Goal: Information Seeking & Learning: Learn about a topic

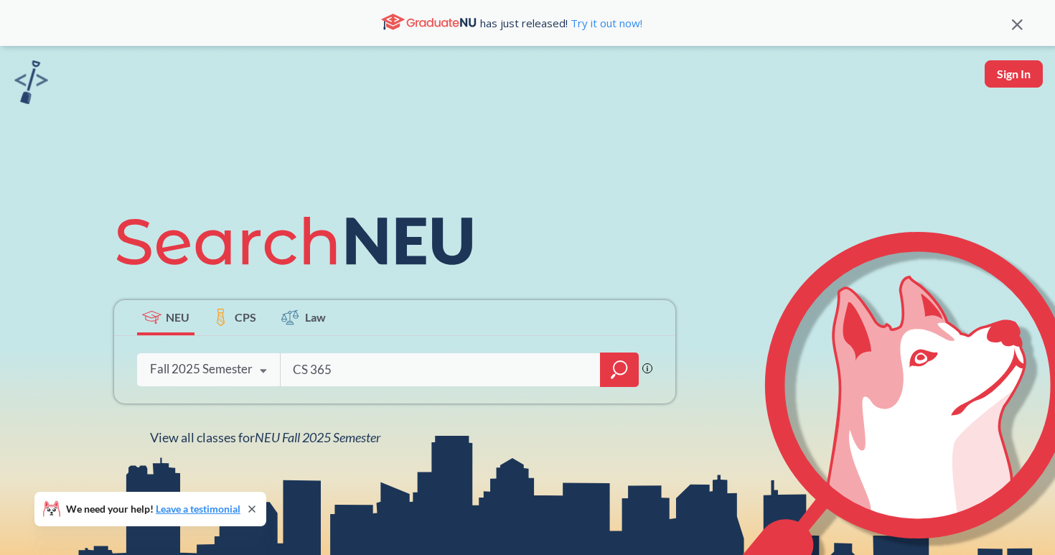
type input "CS 3650"
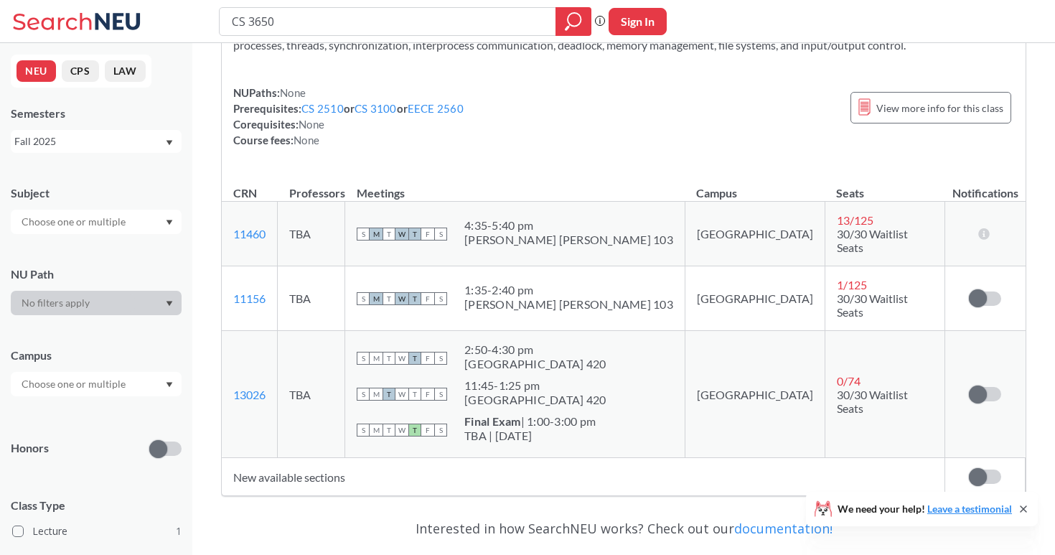
scroll to position [134, 0]
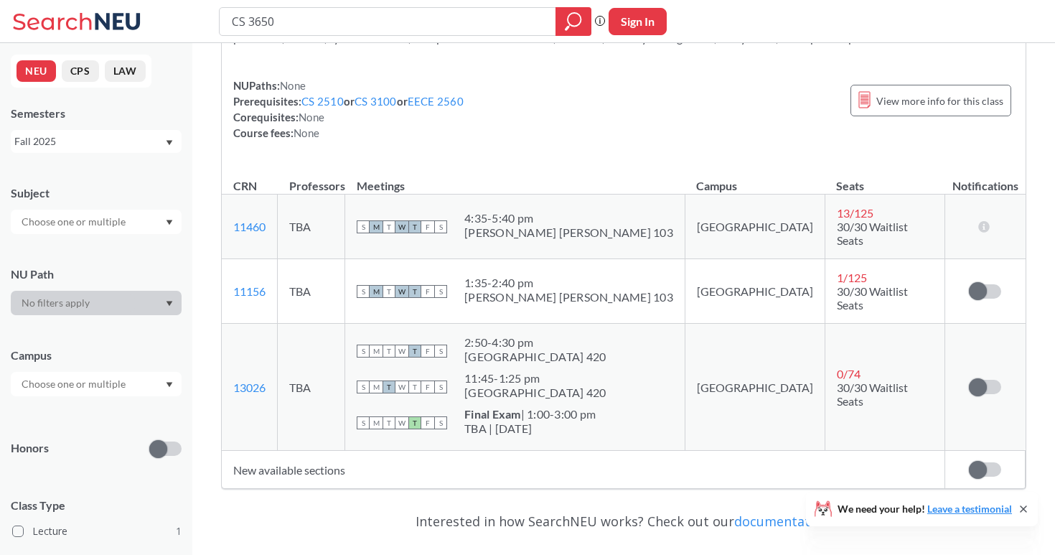
click at [125, 130] on div "Fall 2025" at bounding box center [96, 141] width 171 height 23
click at [95, 217] on div "Summer 2 2025" at bounding box center [100, 213] width 162 height 16
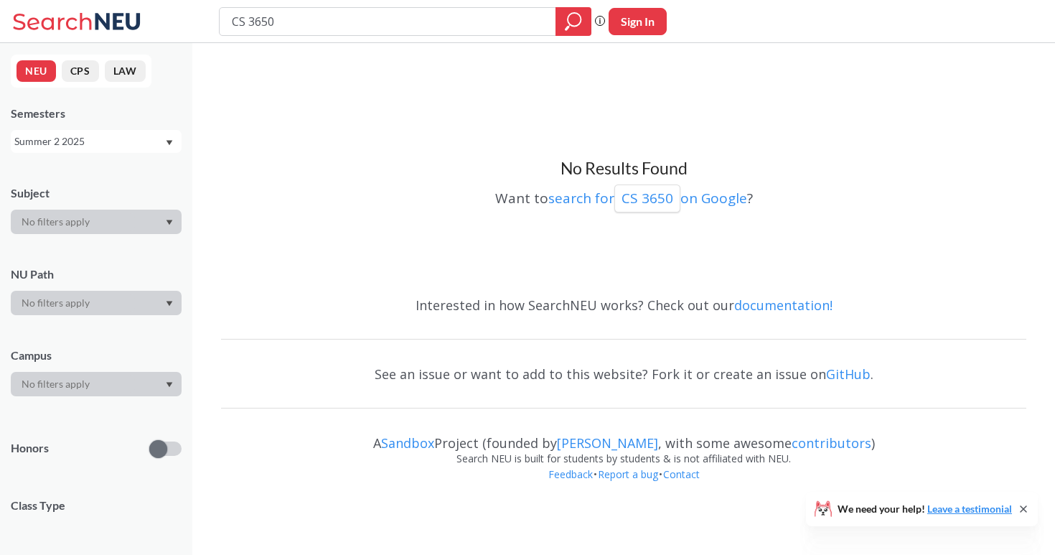
click at [126, 144] on div "Summer 2 2025" at bounding box center [89, 142] width 150 height 16
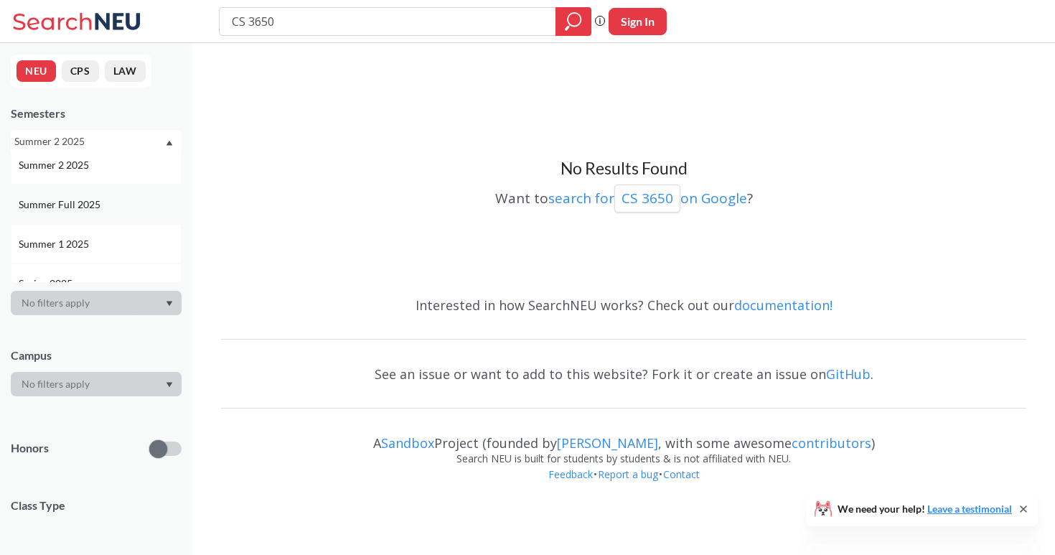
scroll to position [60, 0]
click at [98, 245] on div "Summer 1 2025" at bounding box center [96, 231] width 171 height 39
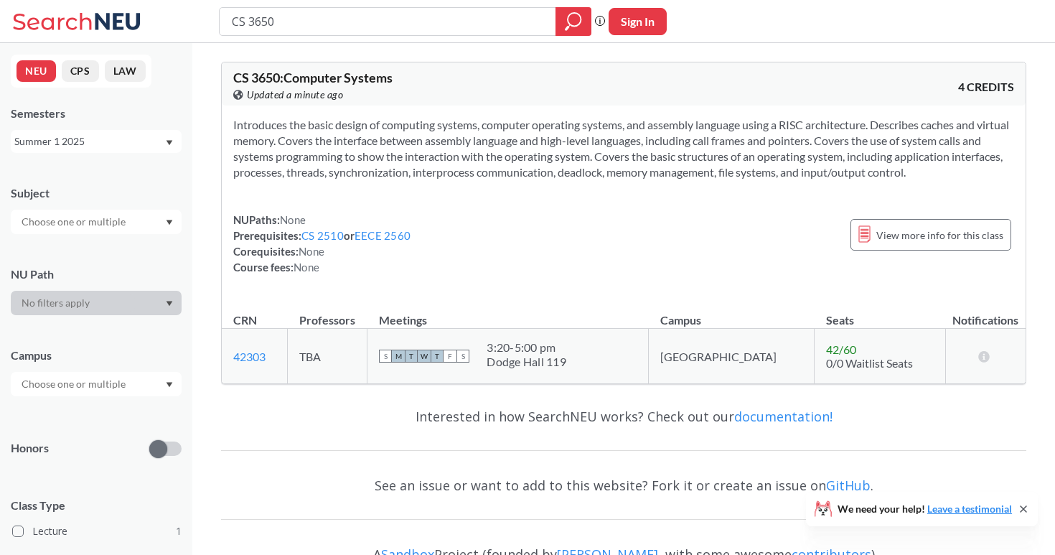
click at [116, 151] on div "Summer 1 2025" at bounding box center [96, 141] width 171 height 23
click at [90, 238] on span "Summer 1 2024" at bounding box center [55, 246] width 73 height 16
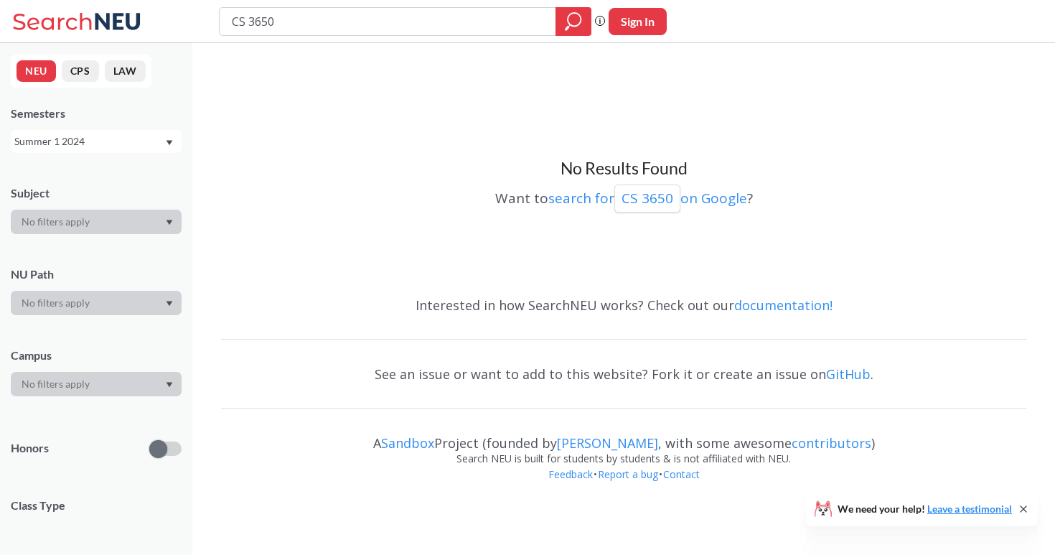
click at [116, 146] on div "Summer 1 2024" at bounding box center [89, 142] width 150 height 16
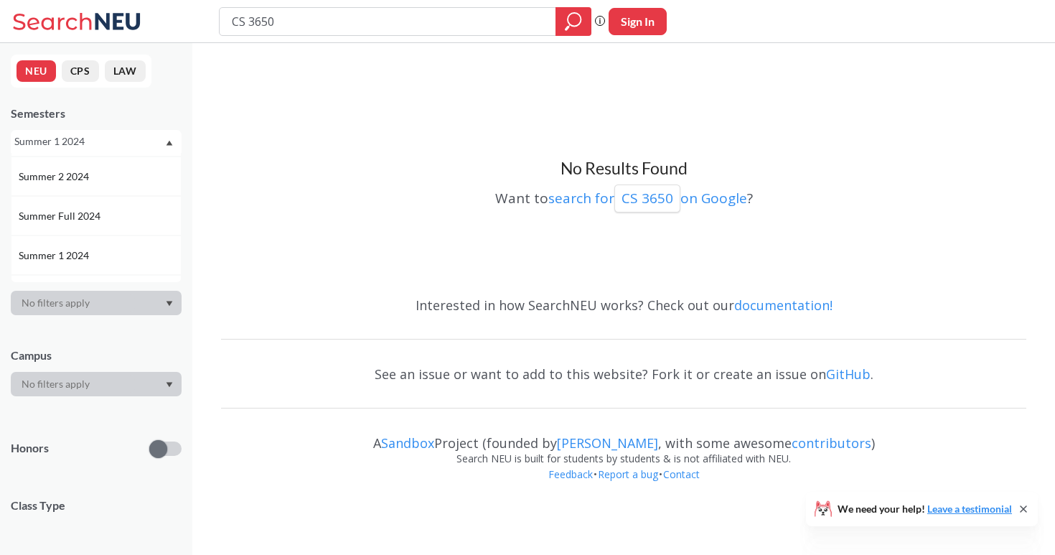
scroll to position [238, 0]
click at [108, 185] on div "Summer 2 2024" at bounding box center [96, 170] width 171 height 39
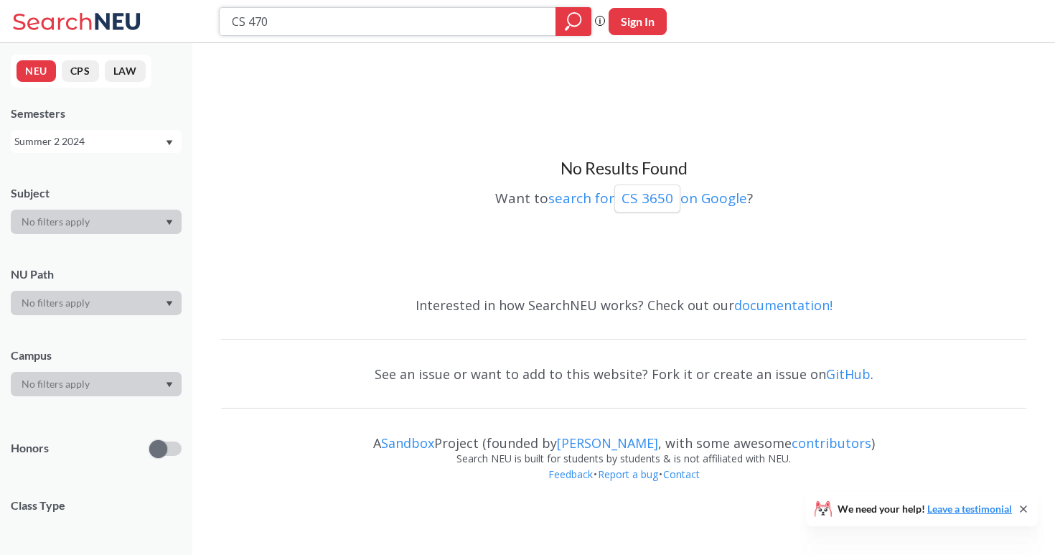
type input "CS 4700"
click at [154, 154] on div "NEU CPS LAW Semesters Summer 2 2024 Subject NU Path Campus Honors Class Type Co…" at bounding box center [96, 299] width 192 height 512
click at [164, 124] on div "Semesters Summer 2 2024" at bounding box center [96, 129] width 171 height 47
click at [159, 133] on div "Summer 2 2024" at bounding box center [96, 141] width 171 height 23
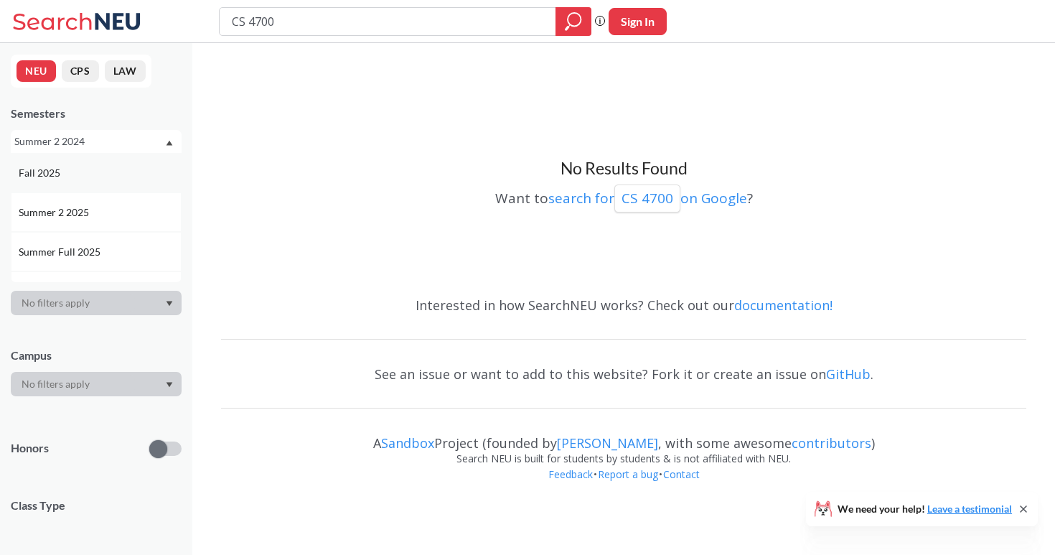
click at [136, 175] on div "Fall 2025" at bounding box center [100, 173] width 162 height 16
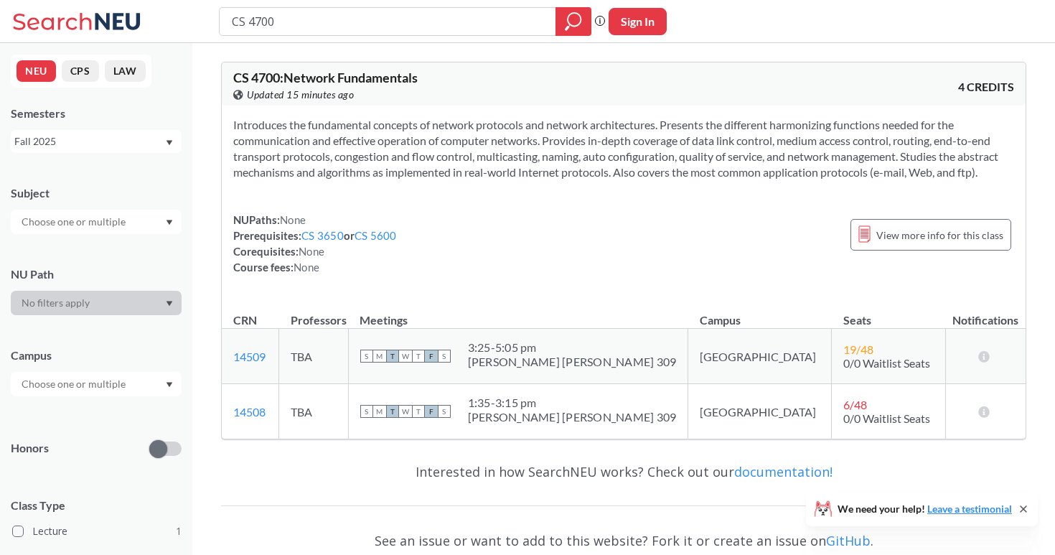
click at [141, 143] on div "Fall 2025" at bounding box center [89, 142] width 150 height 16
click at [120, 203] on div "Summer 2 2025" at bounding box center [96, 211] width 171 height 39
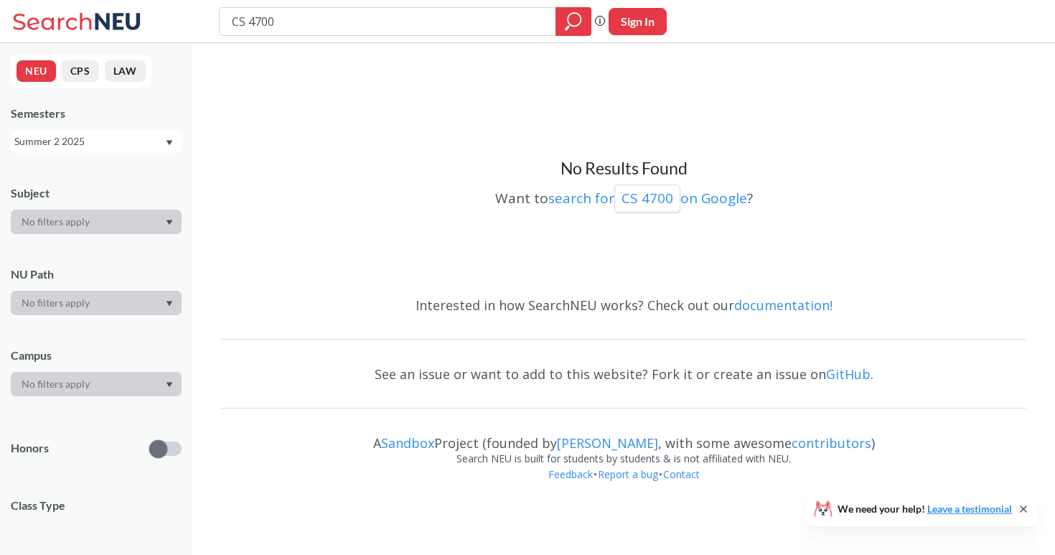
click at [136, 146] on div "Summer 2 2025" at bounding box center [89, 142] width 150 height 16
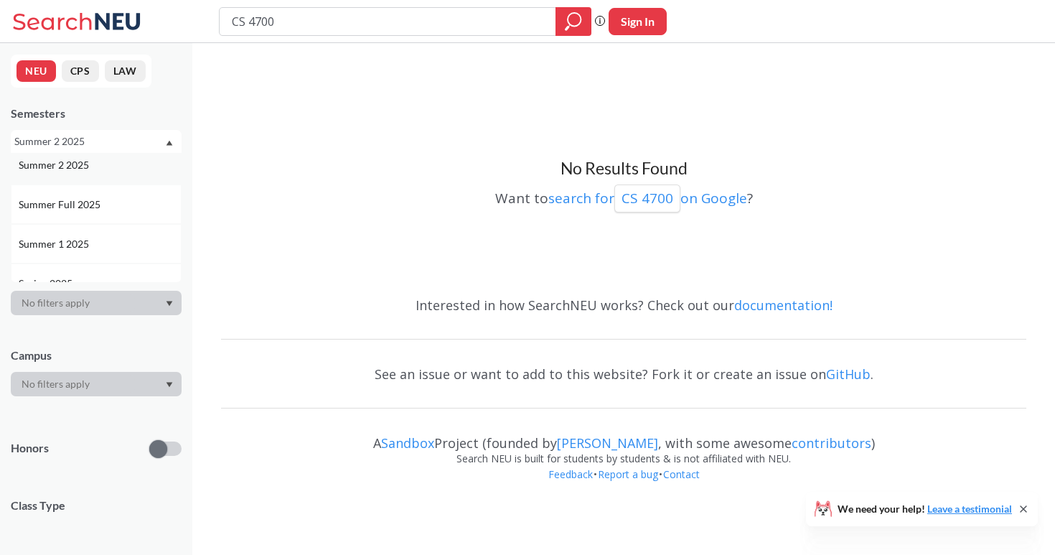
scroll to position [65, 0]
click at [116, 228] on div "Summer 1 2025" at bounding box center [100, 226] width 162 height 16
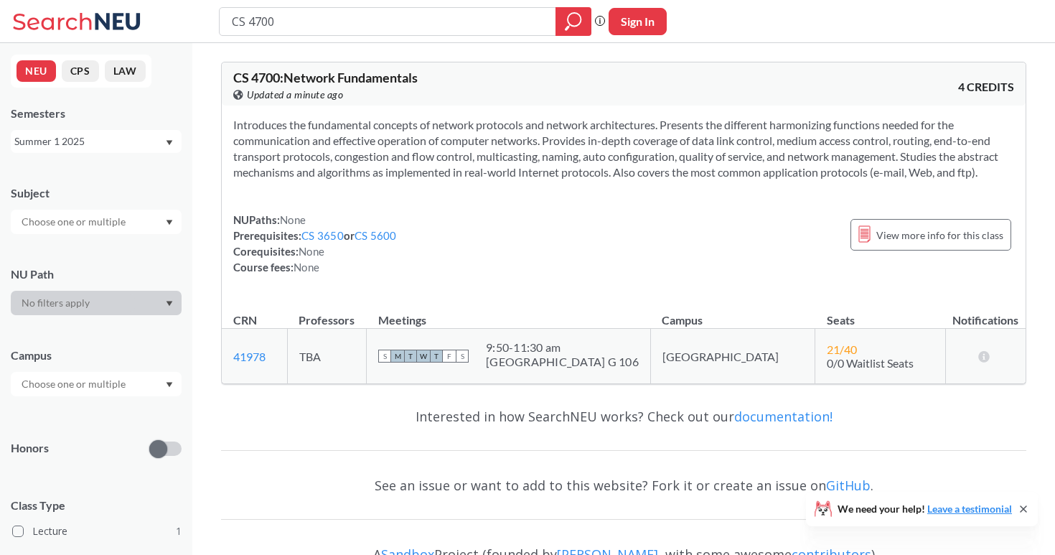
click at [144, 154] on div "NEU CPS LAW Semesters Summer 1 2025 Subject NU Path Campus Honors Class Type Le…" at bounding box center [96, 299] width 192 height 512
click at [141, 144] on div "Summer 1 2025" at bounding box center [89, 142] width 150 height 16
click at [101, 213] on div "Spring 2025" at bounding box center [96, 205] width 171 height 39
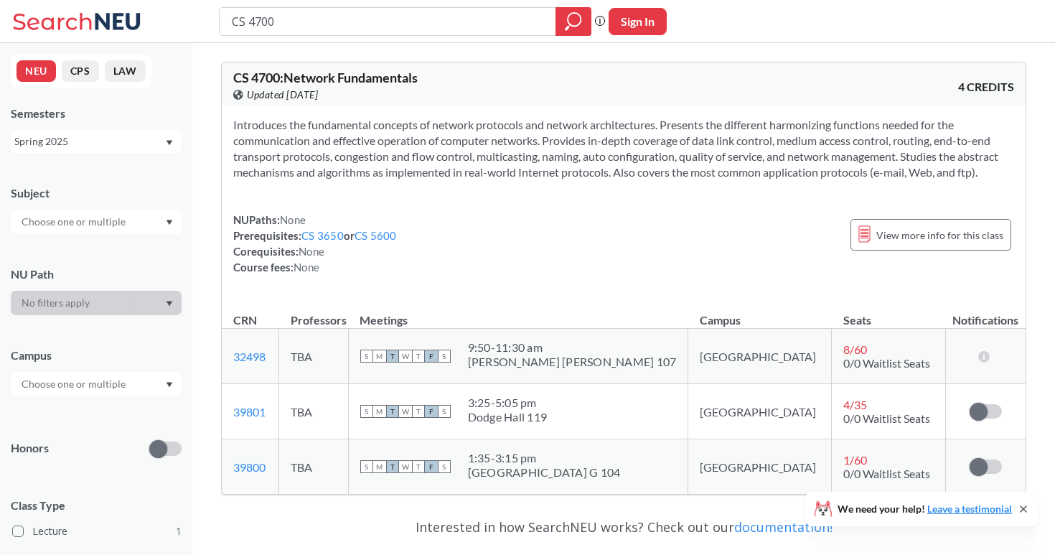
click at [116, 152] on div "Spring 2025" at bounding box center [96, 141] width 171 height 23
click at [96, 218] on div "Summer 1 2024" at bounding box center [100, 218] width 162 height 16
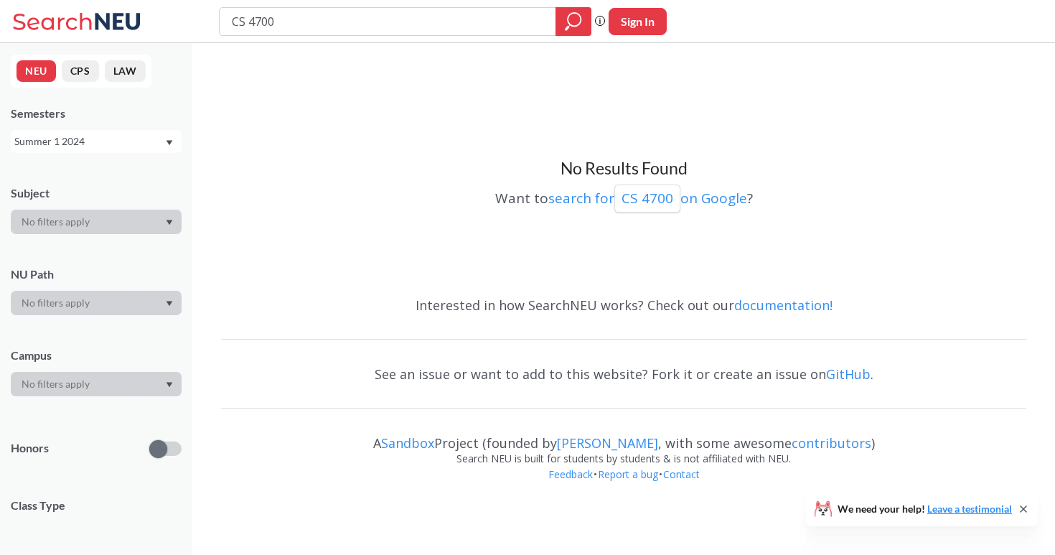
click at [118, 155] on div "NEU CPS LAW Semesters Summer 1 2024 Subject NU Path Campus Honors Class Type Co…" at bounding box center [96, 299] width 192 height 512
click at [121, 146] on div "Summer 1 2024" at bounding box center [89, 142] width 150 height 16
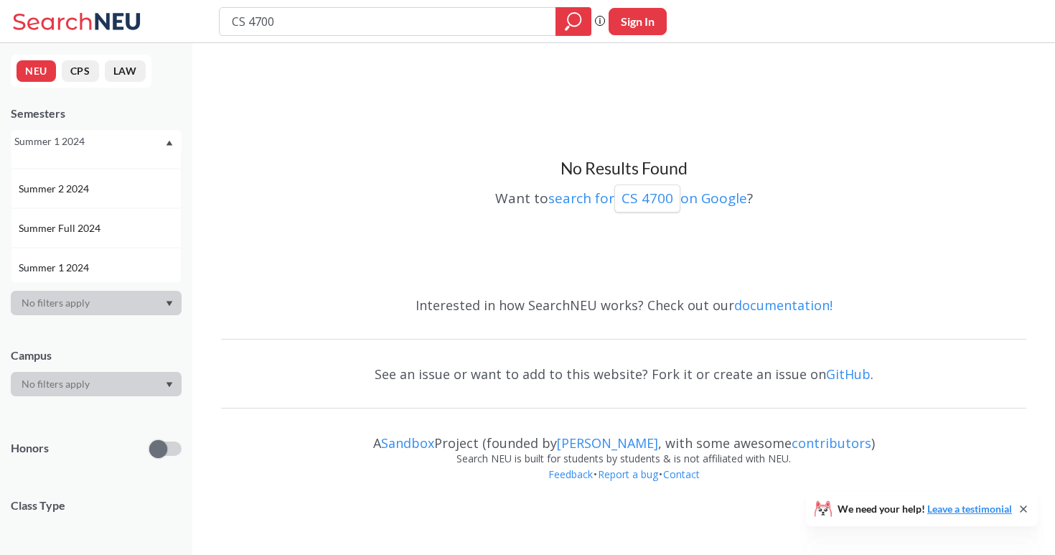
scroll to position [207, 0]
click at [108, 202] on div "Summer 2 2024" at bounding box center [100, 203] width 162 height 16
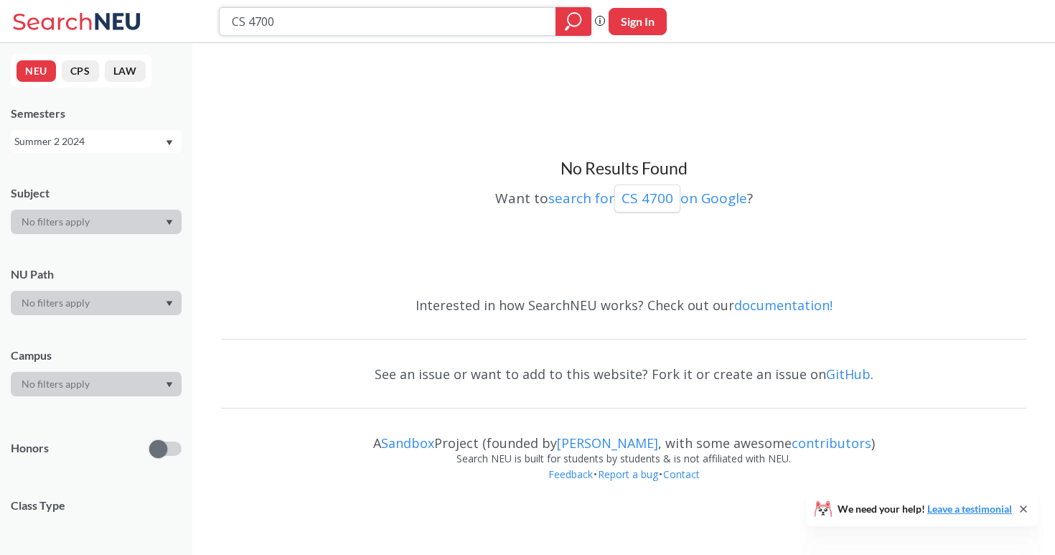
click at [460, 14] on input "CS 4700" at bounding box center [387, 21] width 315 height 24
type input "CS 4730"
click at [69, 142] on div "Summer 2 2024" at bounding box center [89, 142] width 150 height 16
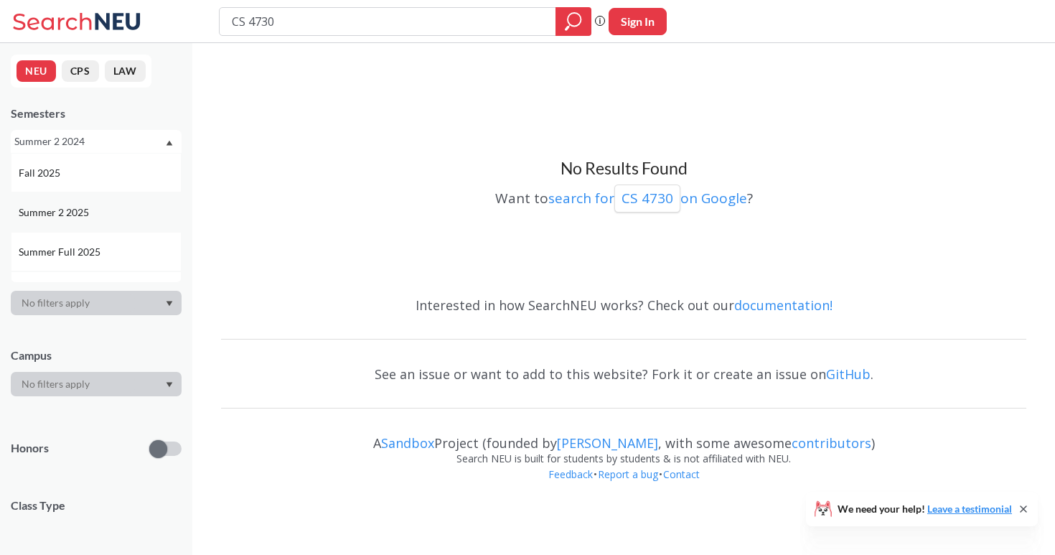
click at [60, 213] on span "Summer 2 2025" at bounding box center [55, 213] width 73 height 16
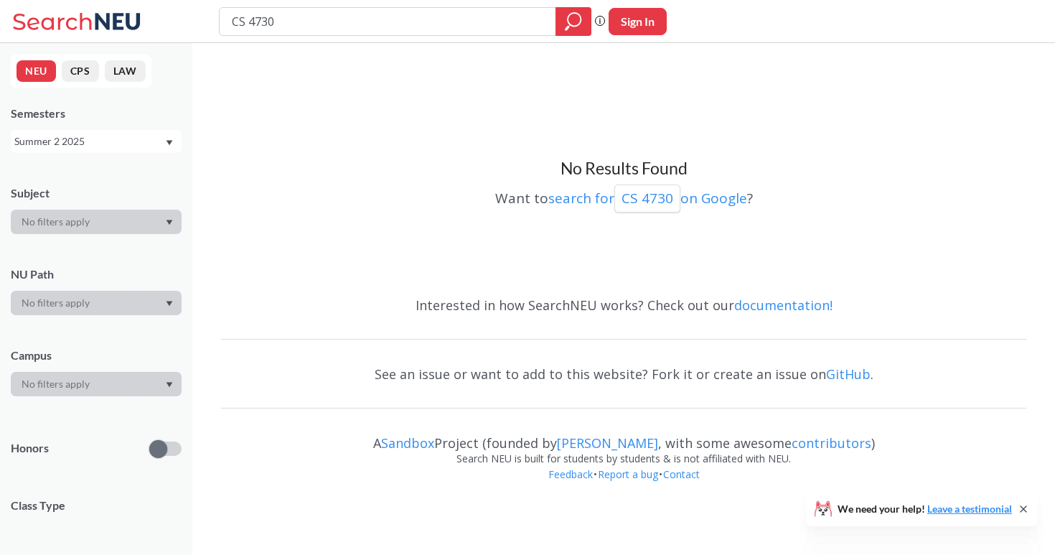
click at [93, 139] on div "Summer 2 2025" at bounding box center [89, 142] width 150 height 16
click at [73, 241] on span "Summer 1 2025" at bounding box center [55, 238] width 73 height 16
click at [88, 154] on div "NEU CPS LAW Semesters Summer 1 2025 Subject NU Path Campus Honors Class Type Co…" at bounding box center [96, 299] width 192 height 512
click at [91, 149] on div "Summer 1 2025" at bounding box center [89, 142] width 150 height 16
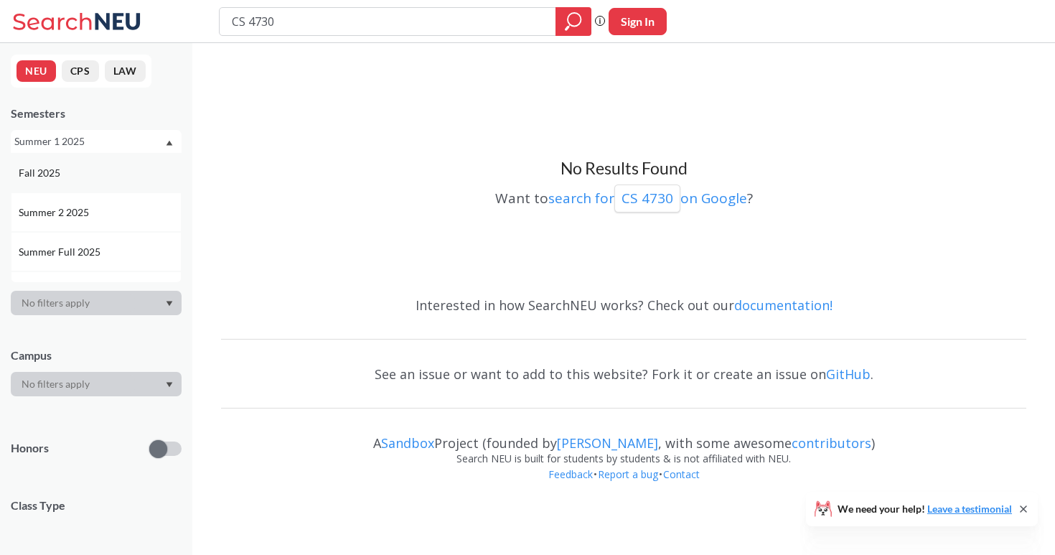
click at [85, 185] on div "Fall 2025" at bounding box center [96, 172] width 171 height 39
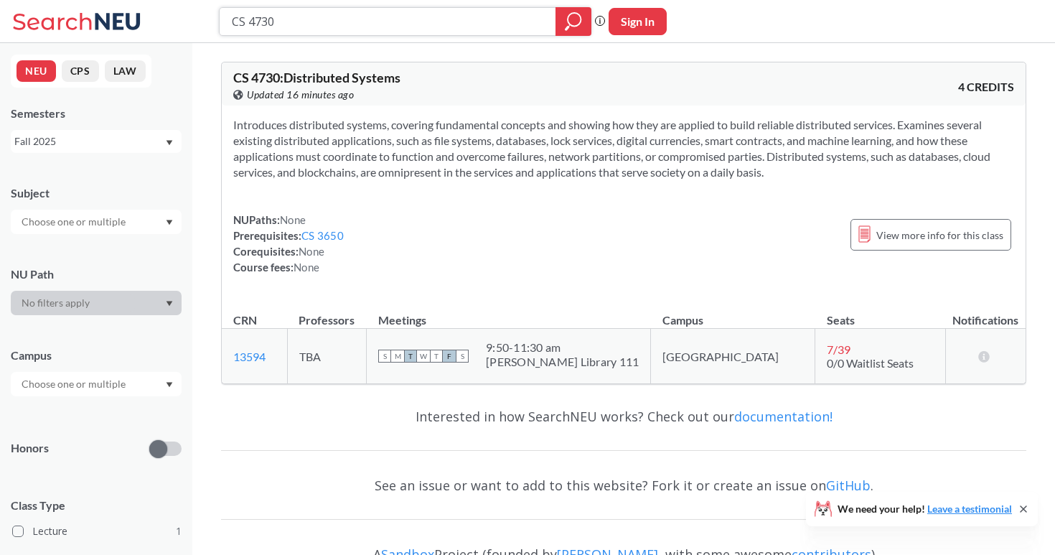
click at [477, 24] on input "CS 4730" at bounding box center [387, 21] width 315 height 24
type input "DS 4300"
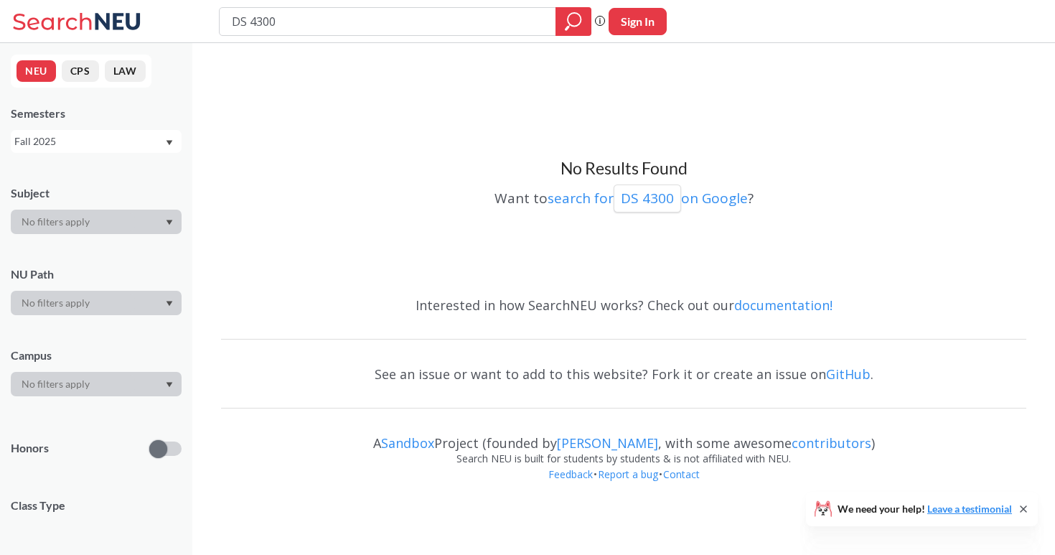
click at [65, 131] on div "Fall 2025" at bounding box center [96, 141] width 171 height 23
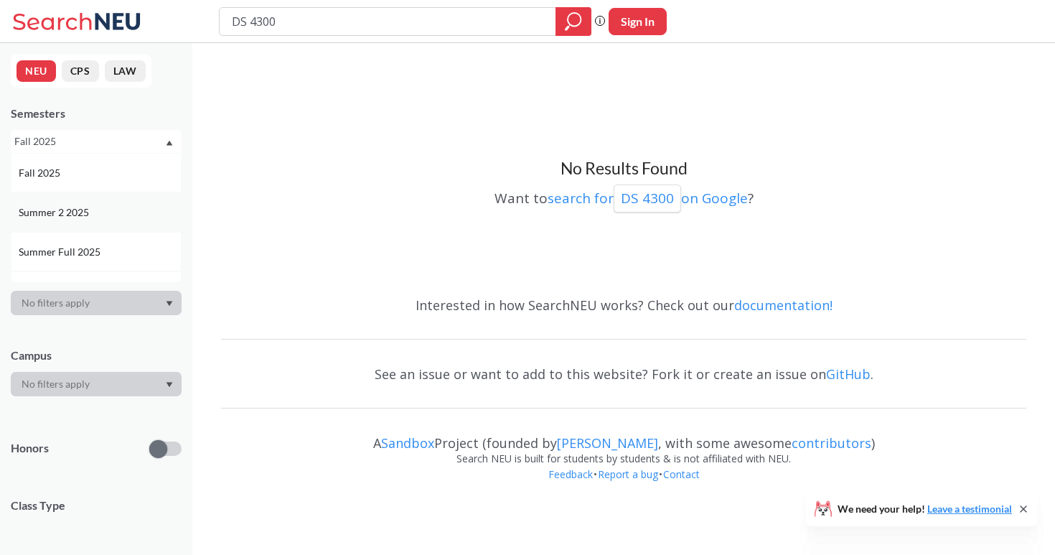
click at [55, 197] on div "Summer 2 2025" at bounding box center [96, 211] width 171 height 39
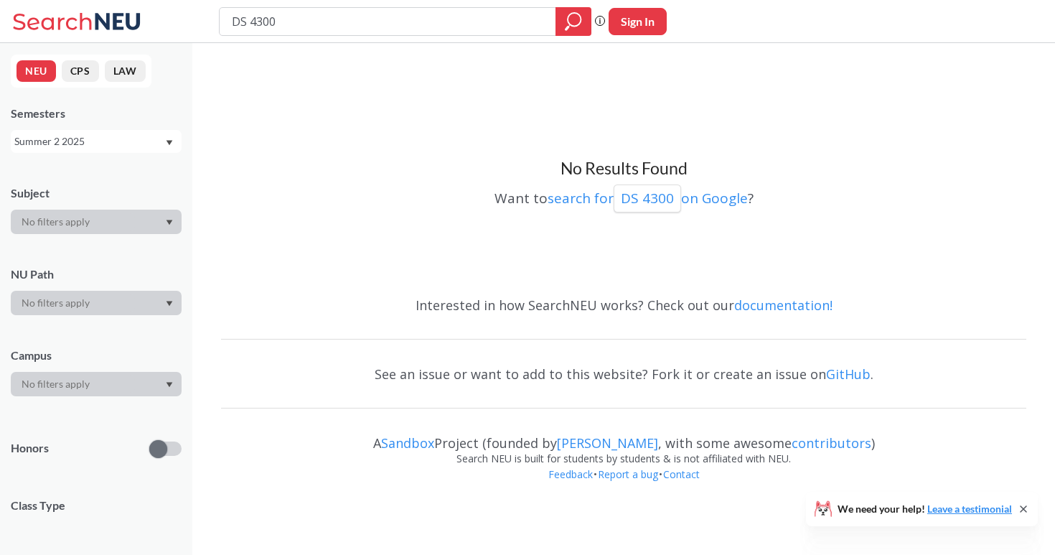
click at [84, 151] on div "Summer 2 2025" at bounding box center [96, 141] width 171 height 23
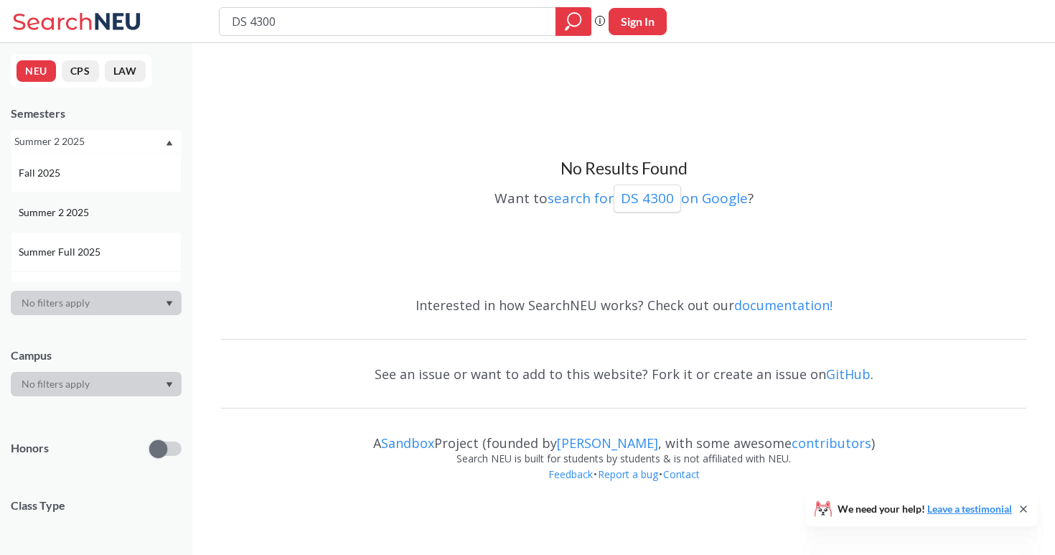
scroll to position [13, 0]
click at [64, 273] on span "Summer 1 2025" at bounding box center [55, 279] width 73 height 16
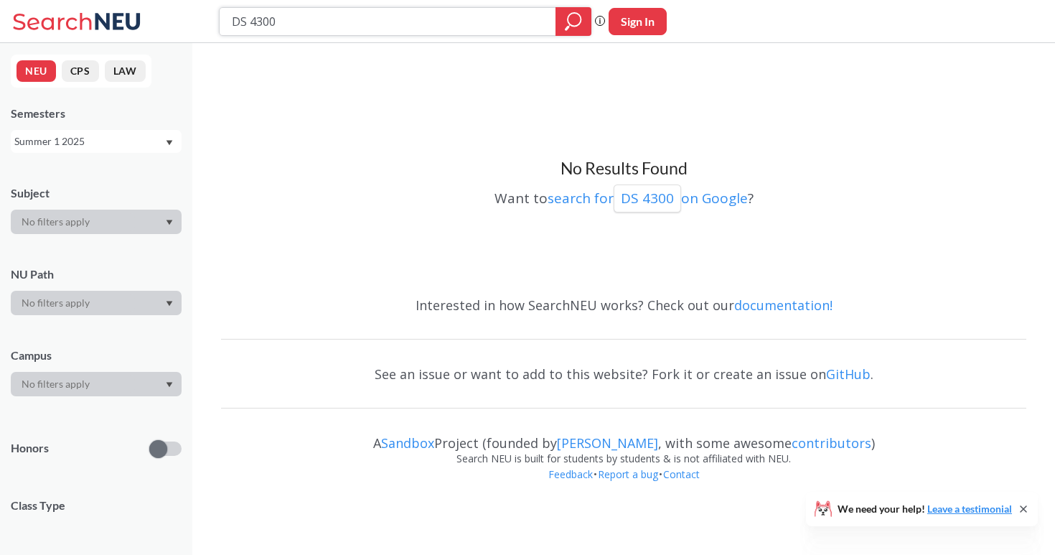
click at [372, 19] on input "DS 4300" at bounding box center [387, 21] width 315 height 24
type input "D"
type input "C"
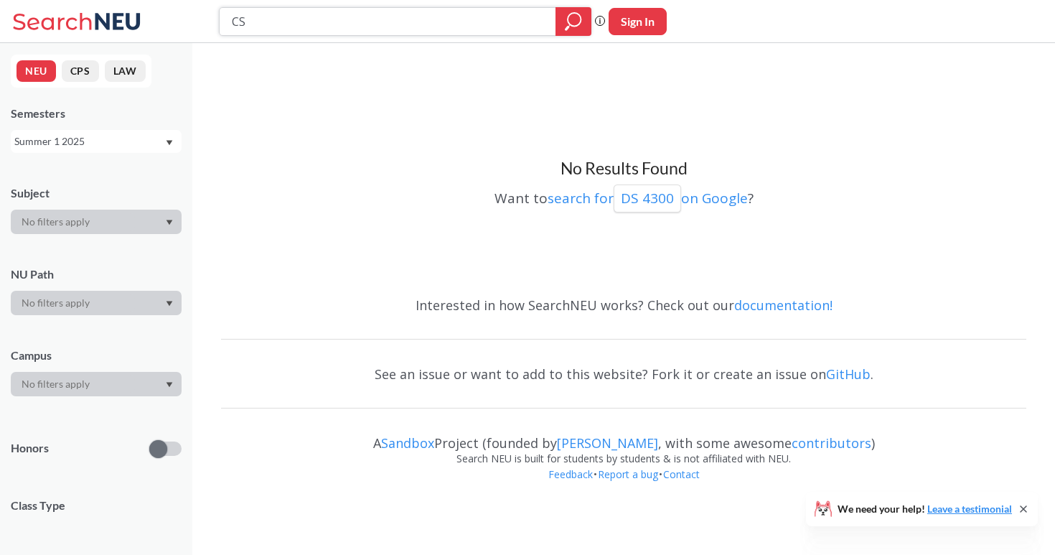
type input "C"
type input "CS 2500"
click at [91, 136] on div "Summer 1 2025" at bounding box center [89, 142] width 150 height 16
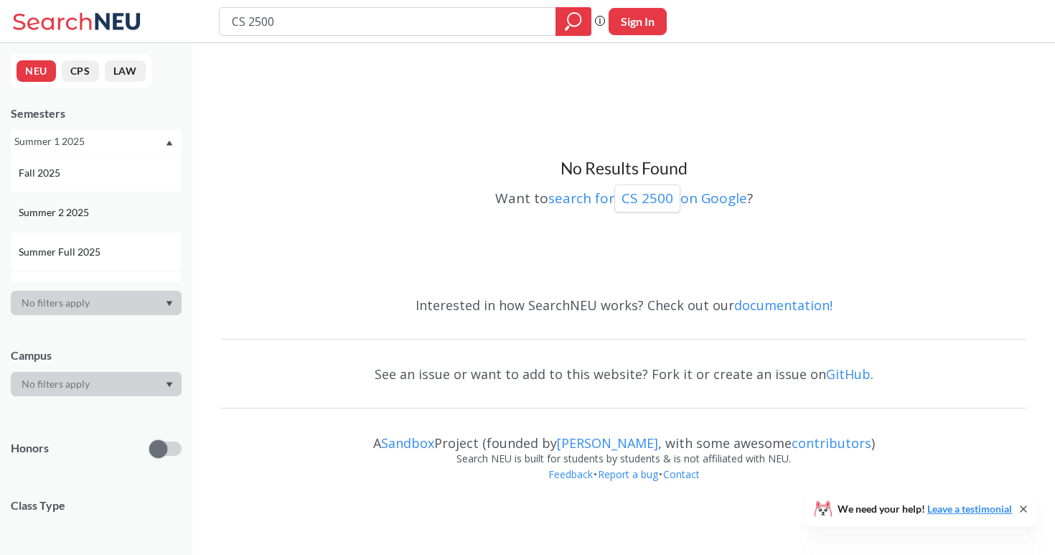
click at [72, 206] on span "Summer 2 2025" at bounding box center [55, 213] width 73 height 16
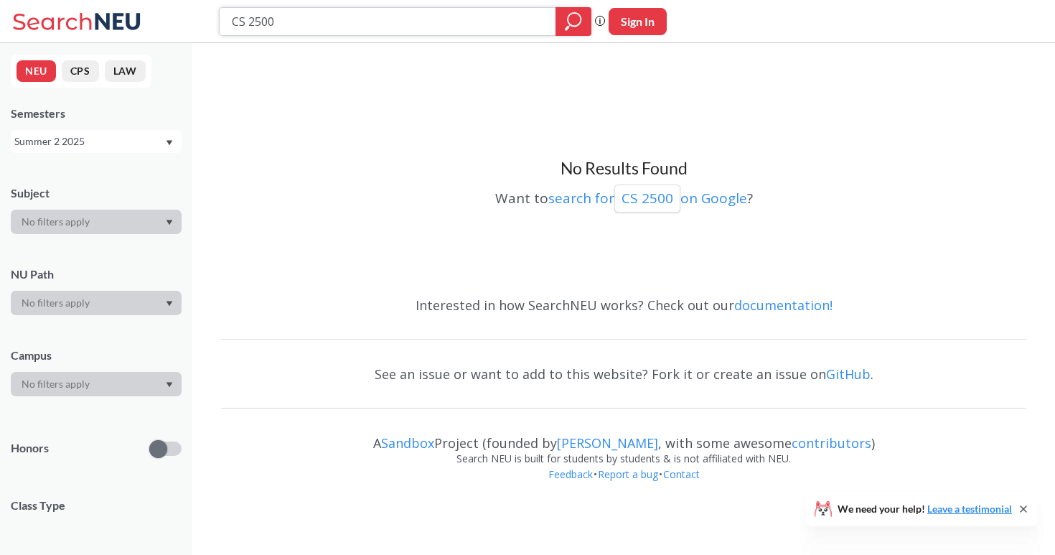
click at [469, 31] on input "CS 2500" at bounding box center [387, 21] width 315 height 24
type input "CY 2000"
click at [469, 31] on input "CY 2000" at bounding box center [387, 21] width 315 height 24
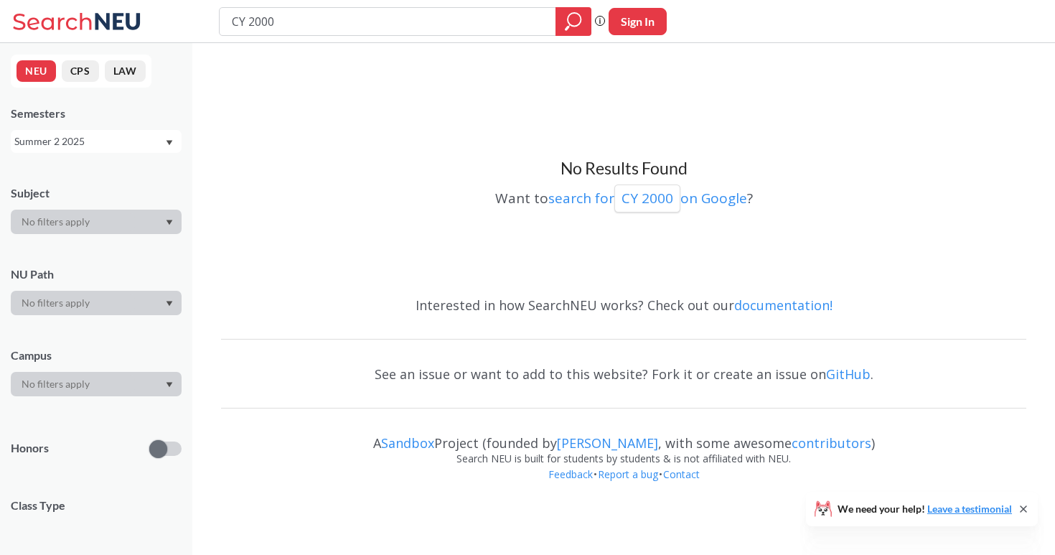
click at [469, 31] on input "CY 2000" at bounding box center [387, 21] width 315 height 24
click at [139, 144] on div "Summer 2 2025" at bounding box center [89, 142] width 150 height 16
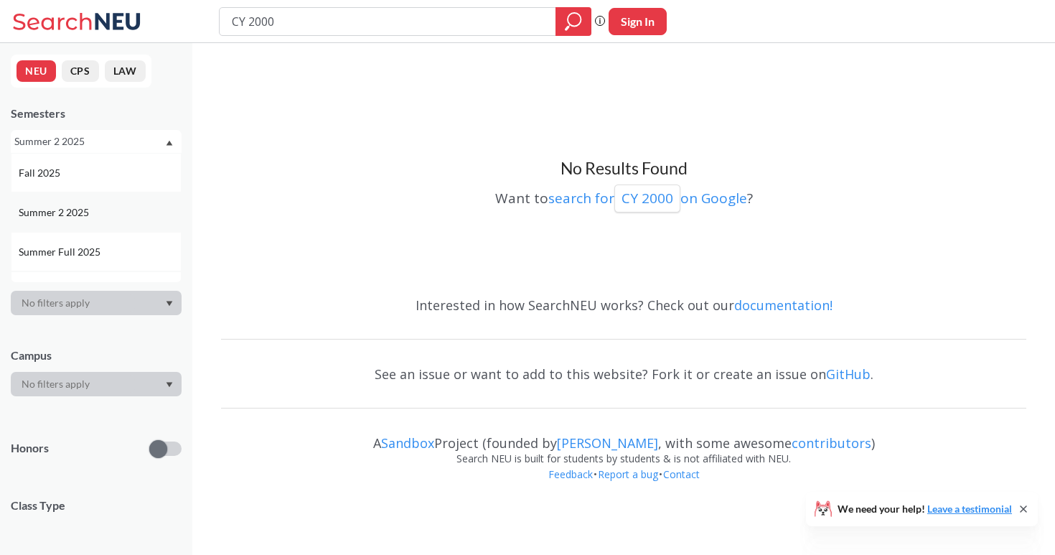
click at [116, 205] on div "Summer 2 2025" at bounding box center [100, 213] width 162 height 16
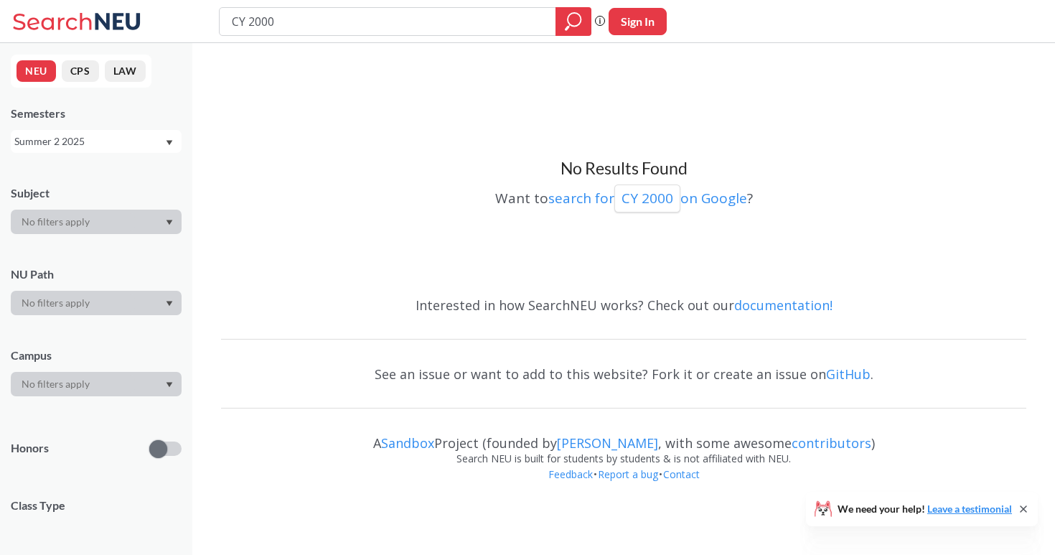
click at [123, 144] on div "Summer 2 2025" at bounding box center [89, 142] width 150 height 16
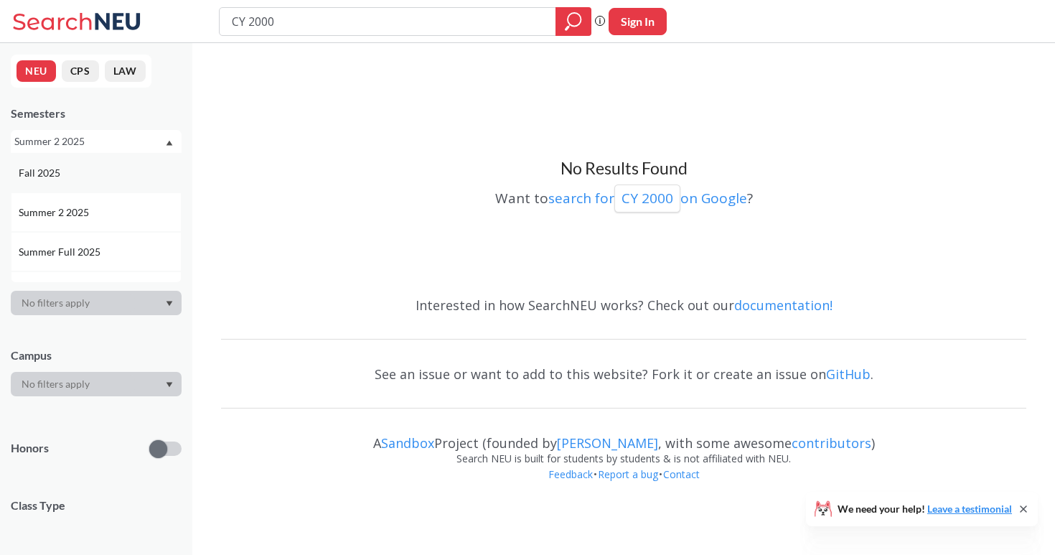
click at [120, 174] on div "Fall 2025" at bounding box center [100, 173] width 162 height 16
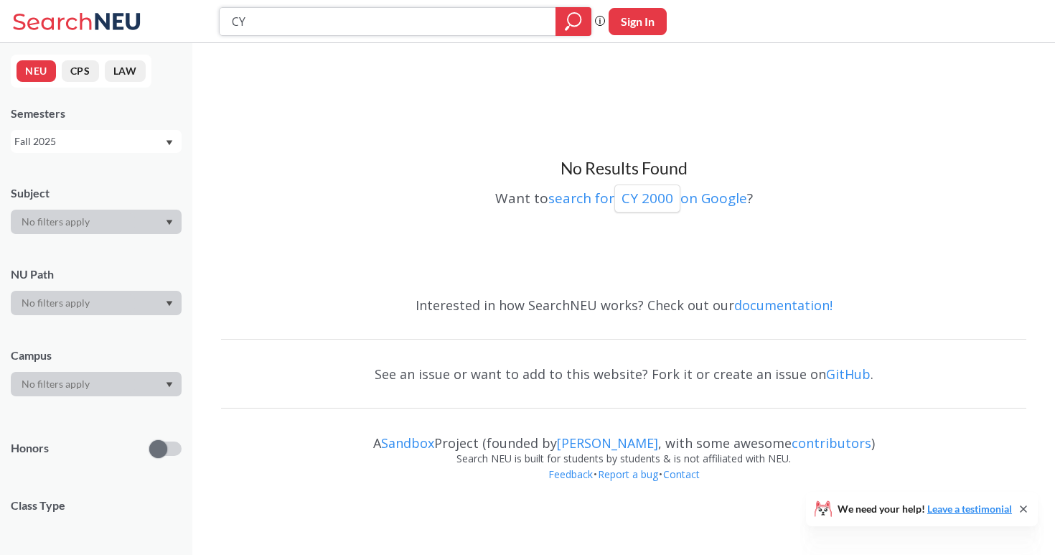
type input "C"
type input "DS 2500"
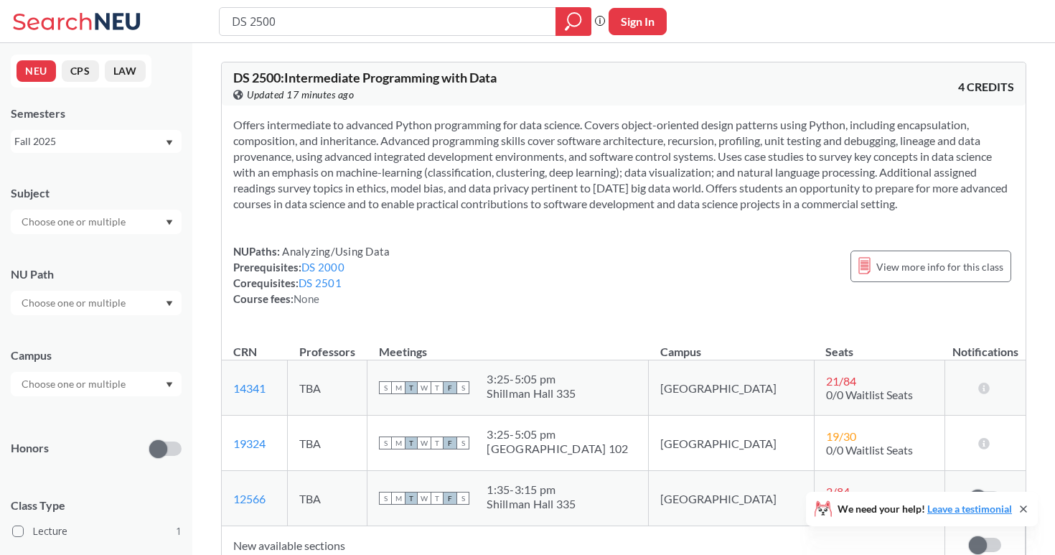
click at [157, 139] on div "Fall 2025" at bounding box center [89, 142] width 150 height 16
click at [103, 228] on div "Summer 1 2025" at bounding box center [100, 224] width 162 height 16
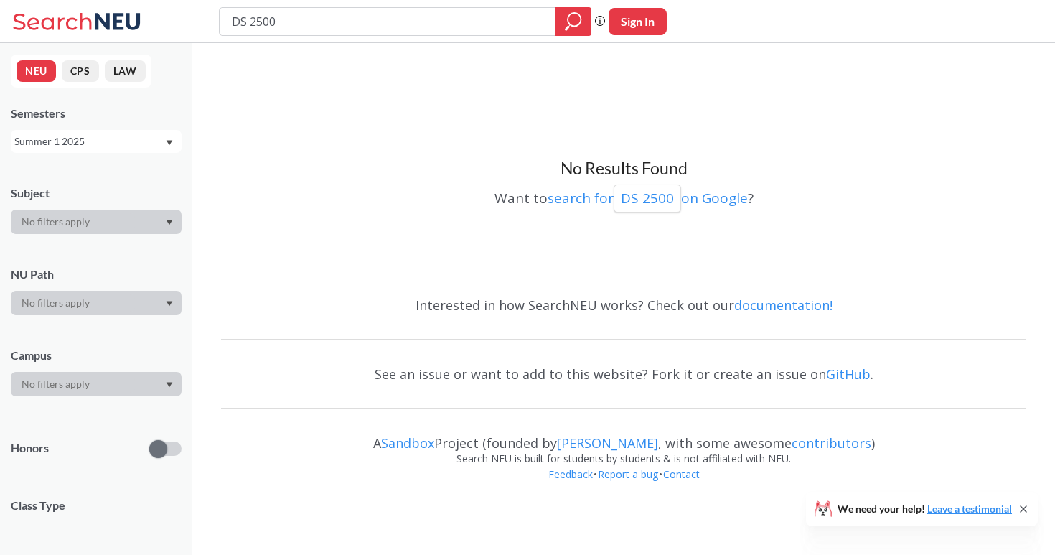
click at [126, 145] on div "Summer 1 2025" at bounding box center [89, 142] width 150 height 16
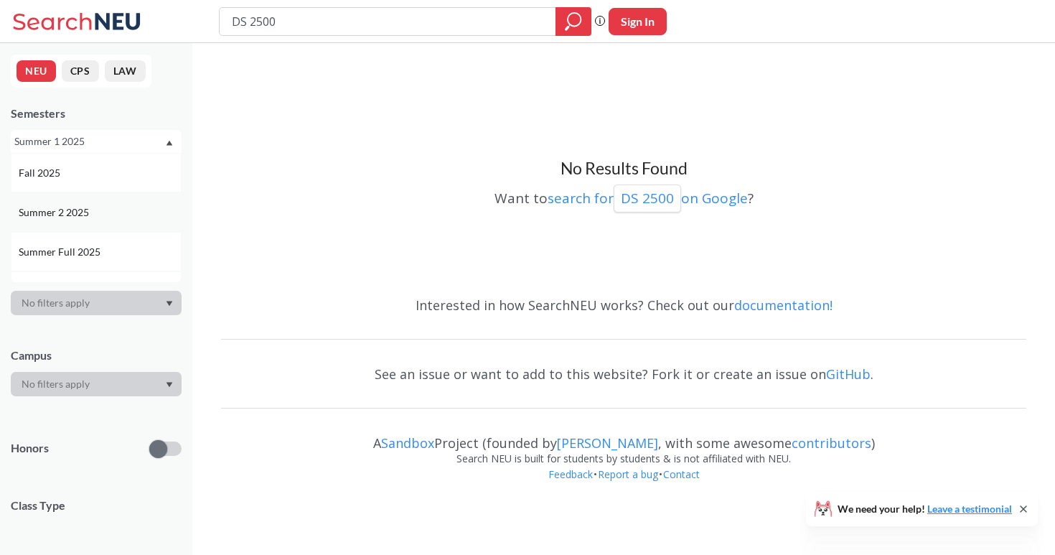
click at [95, 208] on div "Summer 2 2025" at bounding box center [100, 213] width 162 height 16
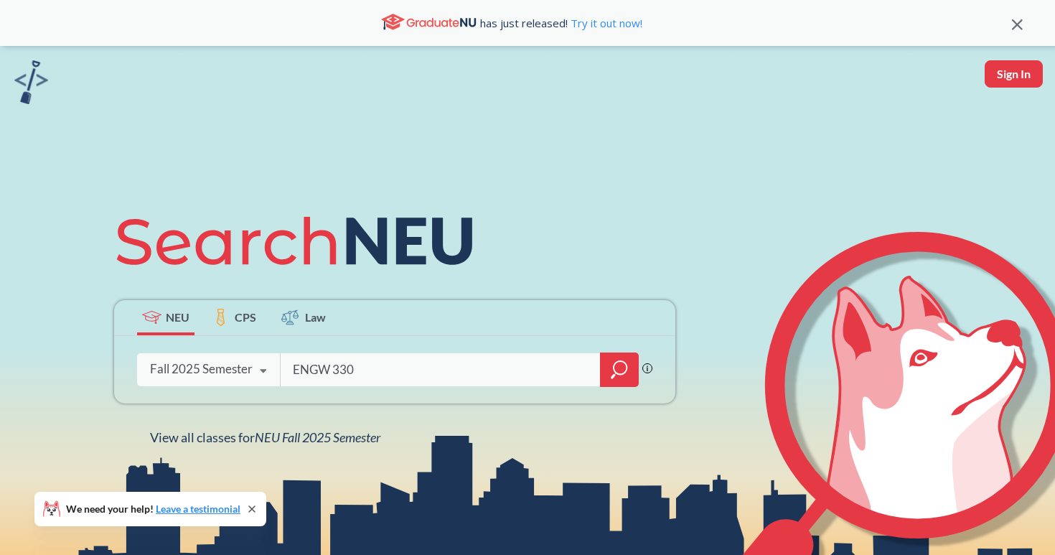
type input "ENGW 3302"
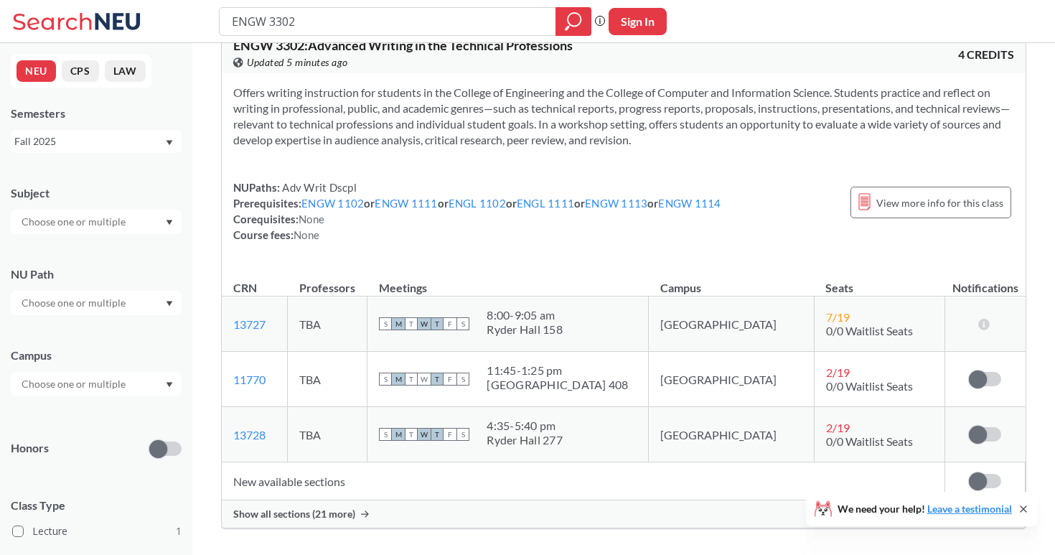
scroll to position [38, 0]
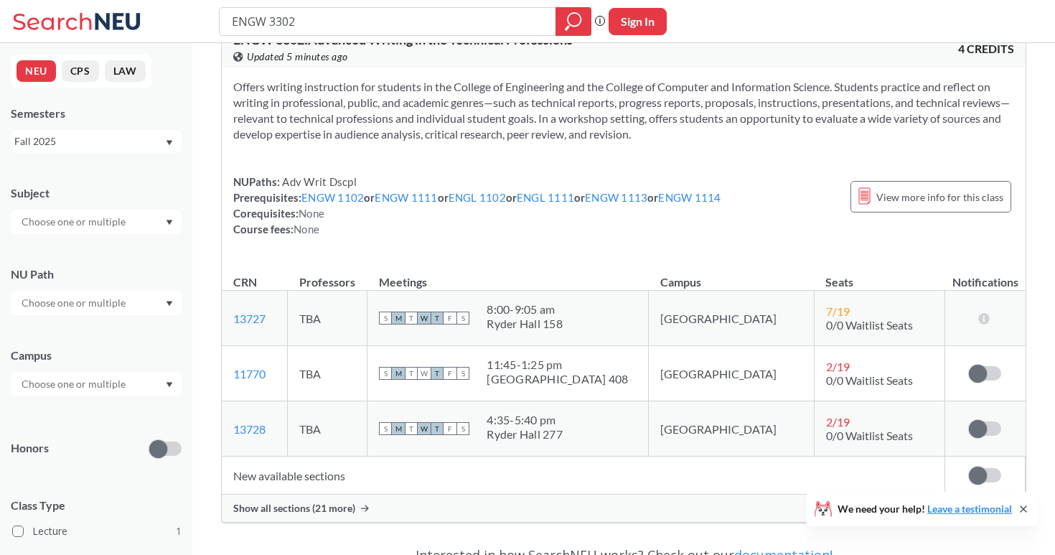
click at [283, 504] on span "Show all sections (21 more)" at bounding box center [294, 508] width 122 height 13
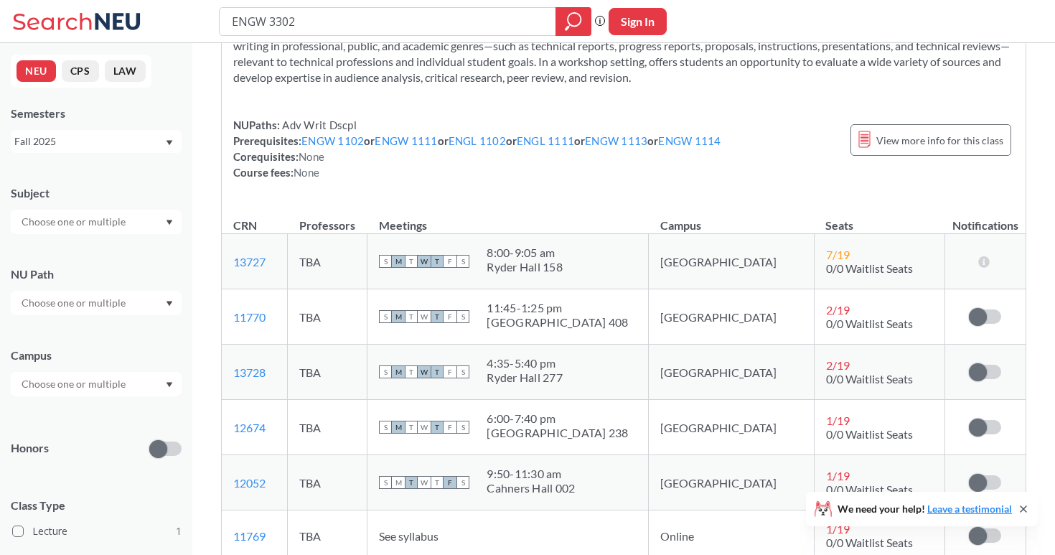
scroll to position [65, 0]
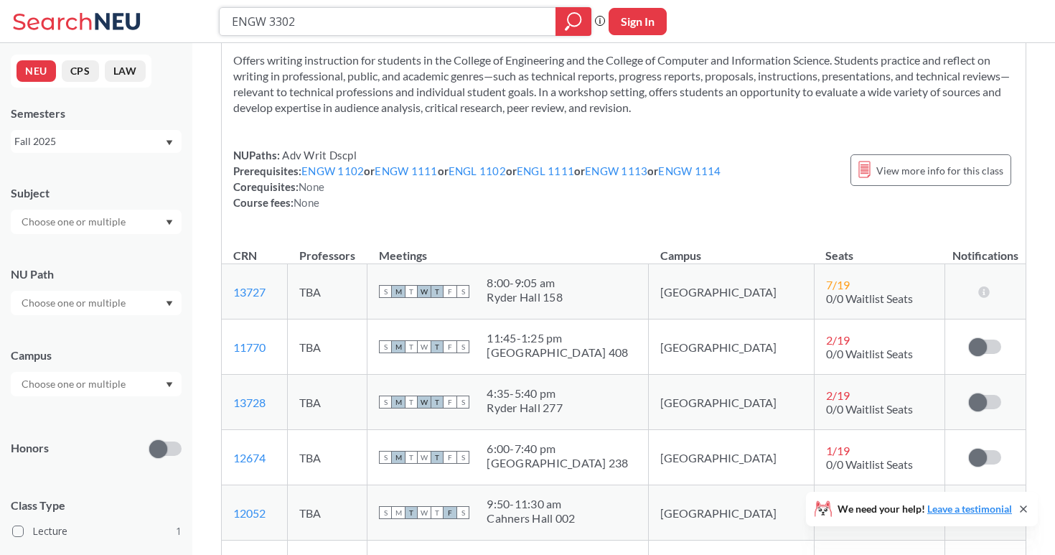
click at [477, 25] on input "ENGW 3302" at bounding box center [387, 21] width 315 height 24
type input "E"
type input "fina 3303"
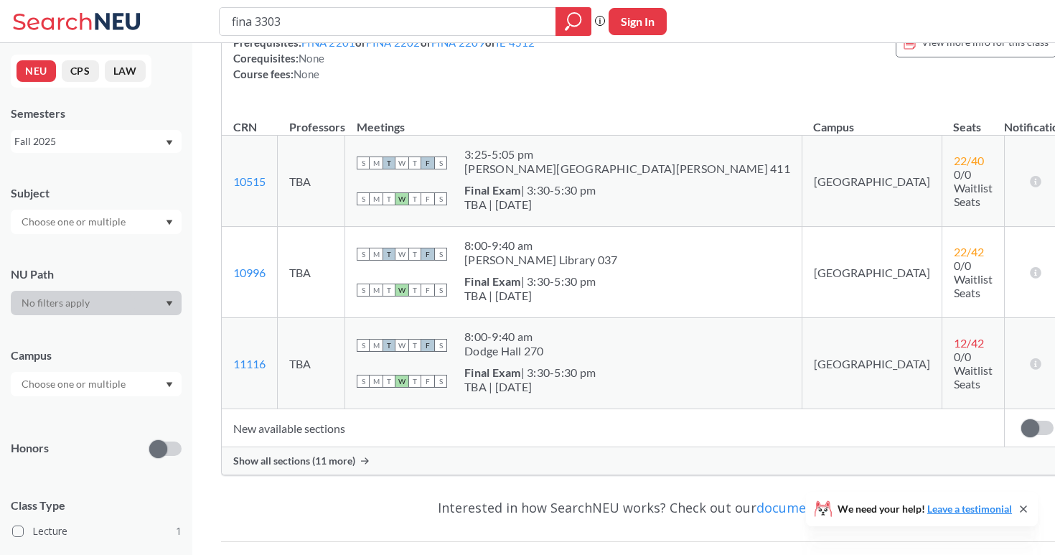
scroll to position [302, 0]
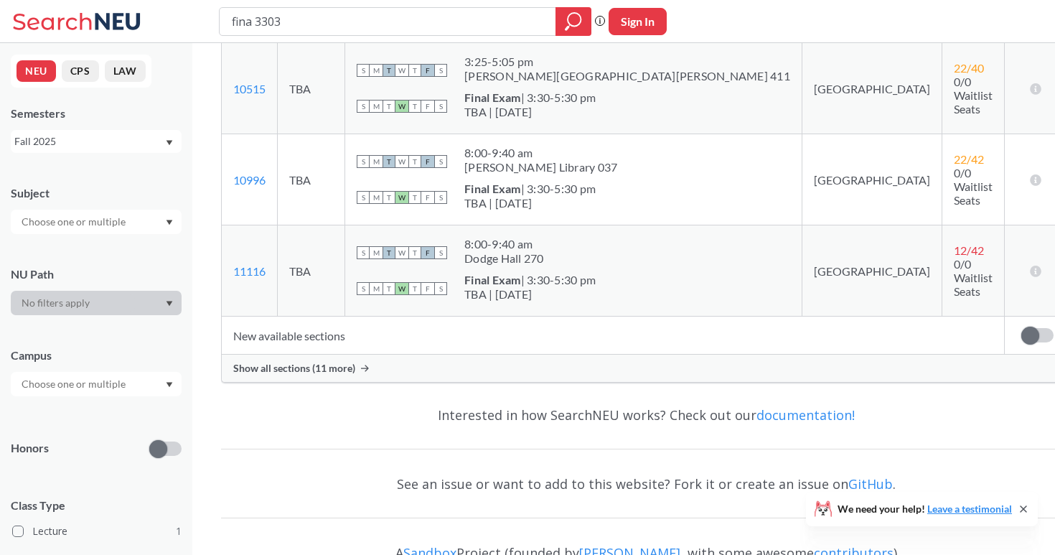
click at [366, 367] on icon at bounding box center [365, 368] width 8 height 6
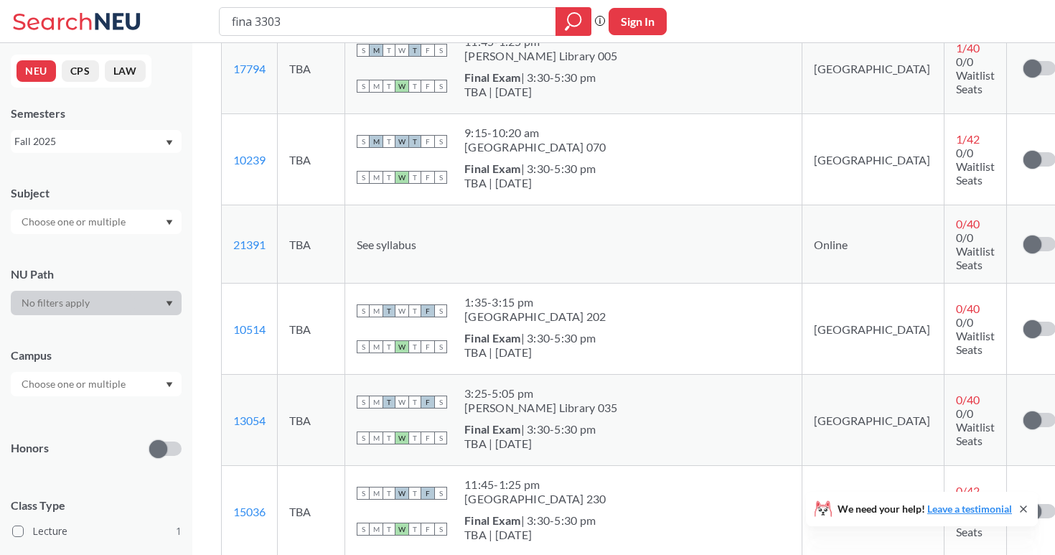
scroll to position [1149, 0]
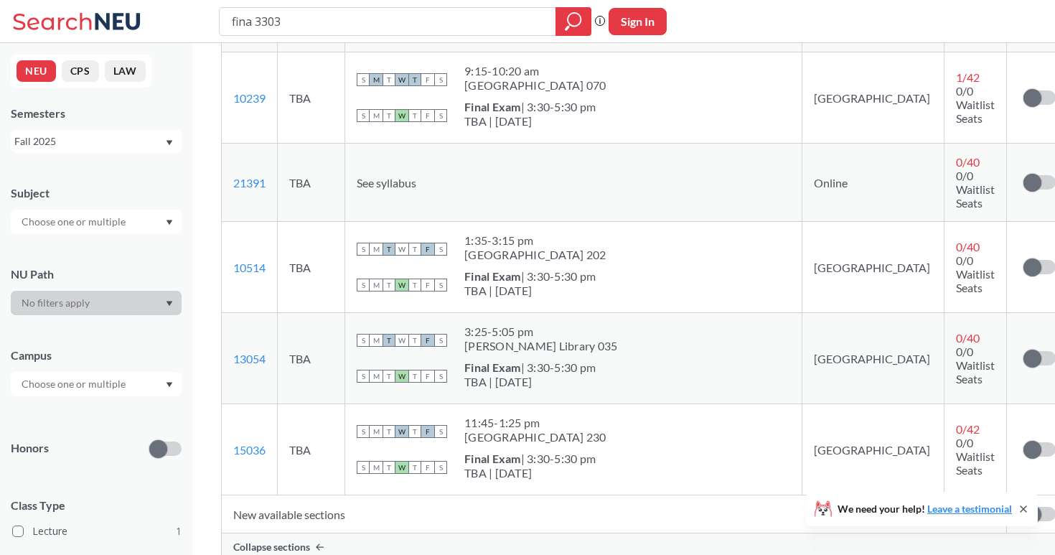
click at [91, 151] on div "Fall 2025" at bounding box center [96, 141] width 171 height 23
click at [86, 224] on div "Summer 2 2025" at bounding box center [96, 211] width 171 height 39
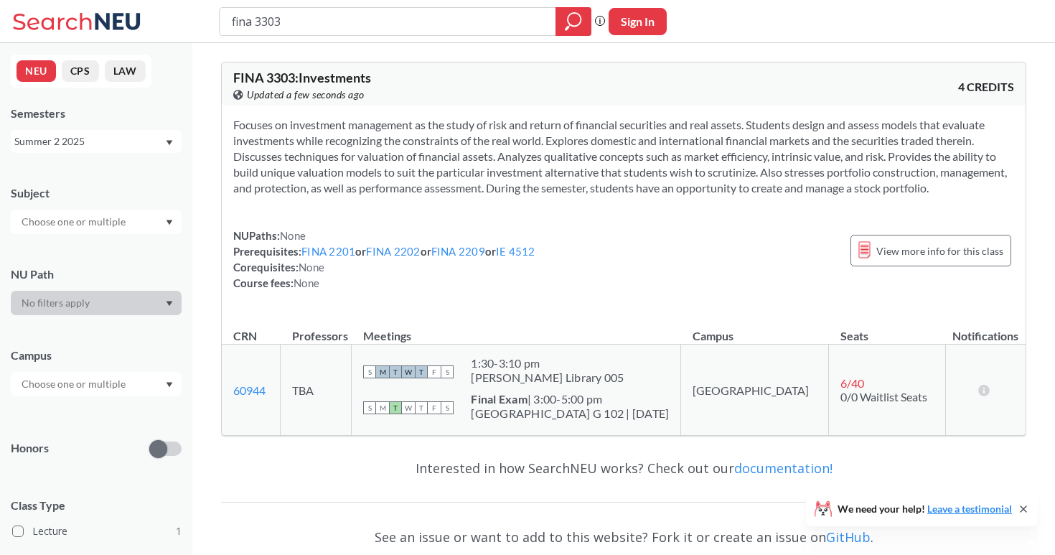
click at [131, 155] on div "NEU CPS LAW Semesters Summer 2 2025 Subject NU Path Campus Honors Class Type Le…" at bounding box center [96, 299] width 192 height 512
click at [134, 138] on div "Summer 2 2025" at bounding box center [89, 142] width 150 height 16
click at [129, 226] on div "Summer 1 2025" at bounding box center [100, 223] width 162 height 16
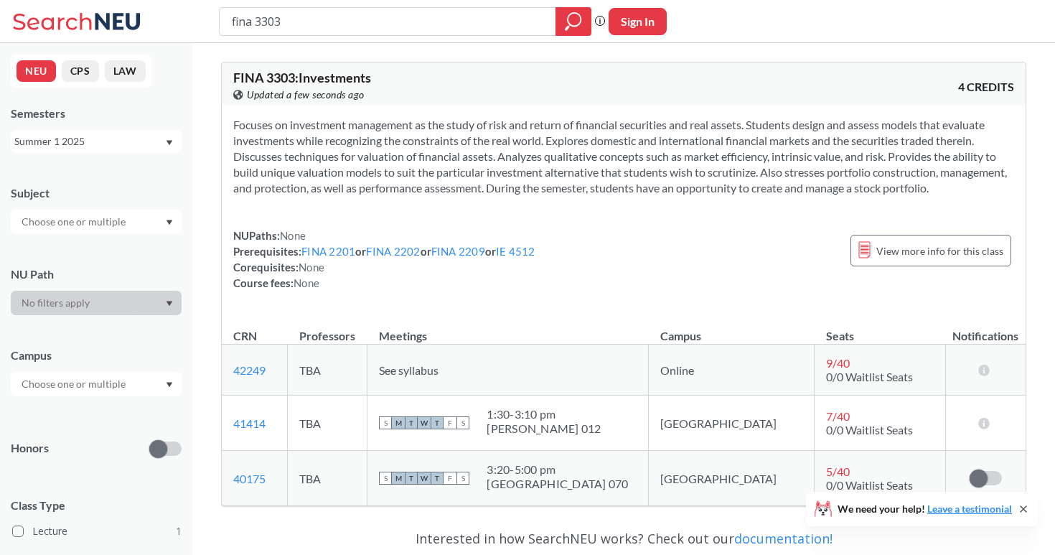
click at [131, 137] on div "Summer 1 2025" at bounding box center [89, 142] width 150 height 16
click at [125, 226] on div "Summer 1 2024" at bounding box center [100, 221] width 162 height 16
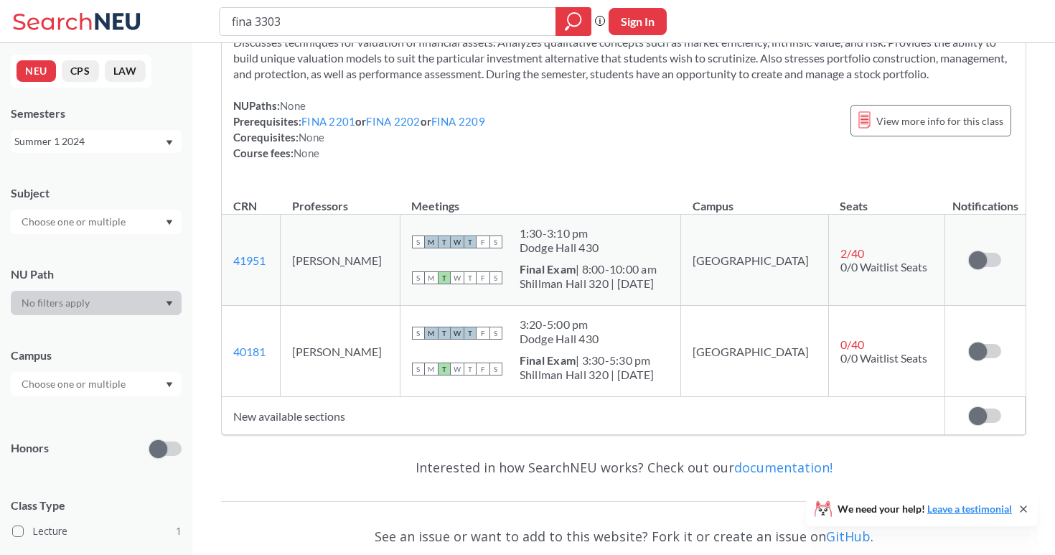
scroll to position [124, 0]
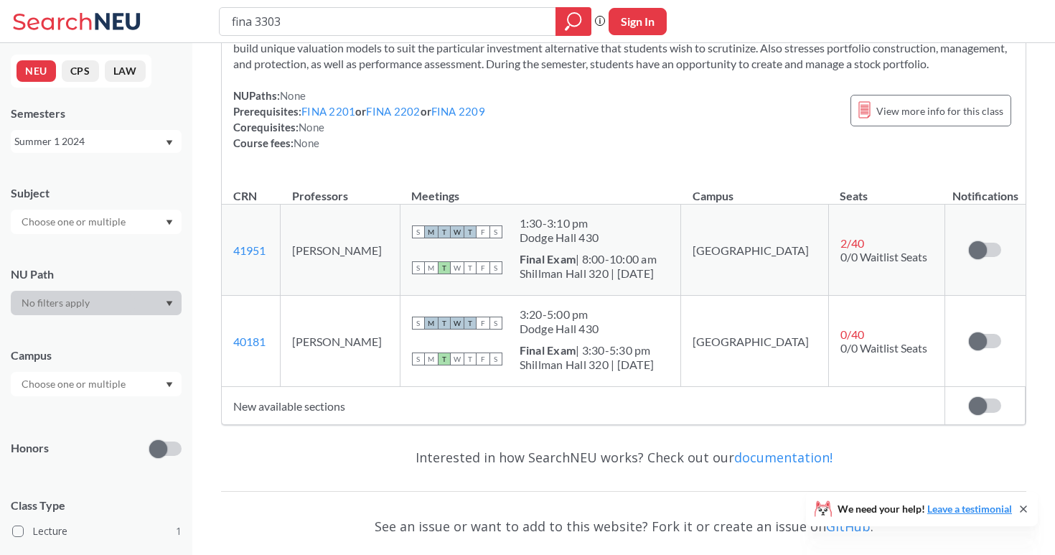
click at [279, 404] on td "New available sections" at bounding box center [584, 406] width 724 height 38
click at [144, 144] on div "Summer 1 2024" at bounding box center [89, 142] width 150 height 16
click at [136, 207] on div "Summer 2 2025" at bounding box center [100, 213] width 162 height 16
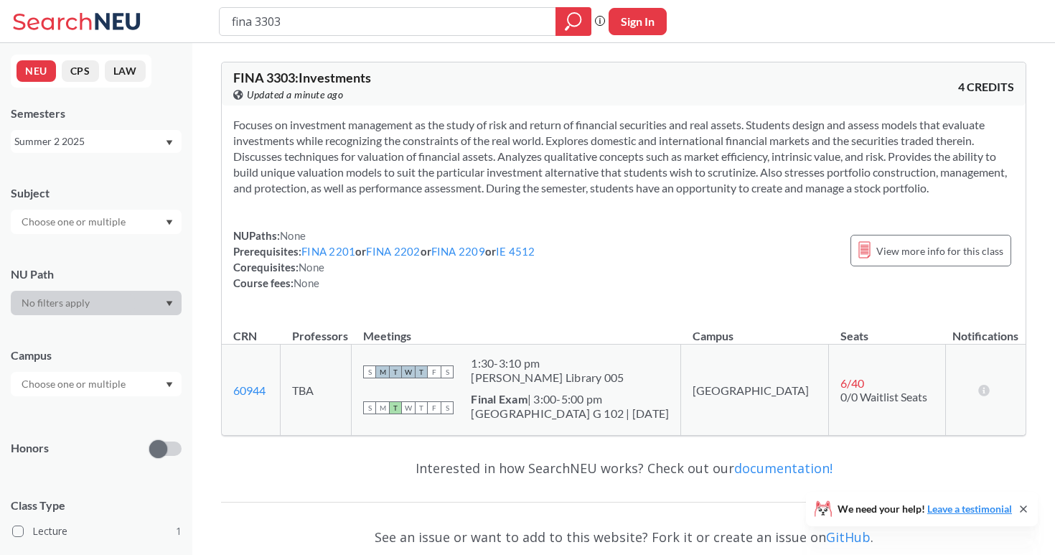
click at [128, 139] on div "Summer 2 2025" at bounding box center [89, 142] width 150 height 16
click at [125, 187] on div "Summer 2 2024" at bounding box center [100, 181] width 162 height 16
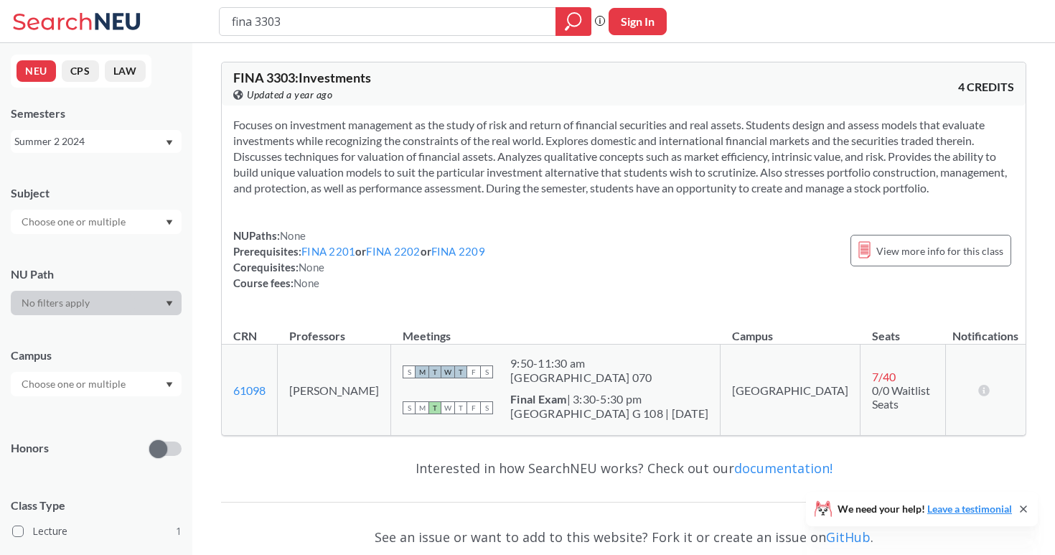
click at [135, 146] on div "Summer 2 2024" at bounding box center [89, 142] width 150 height 16
click at [129, 173] on div "Fall 2025" at bounding box center [100, 173] width 162 height 16
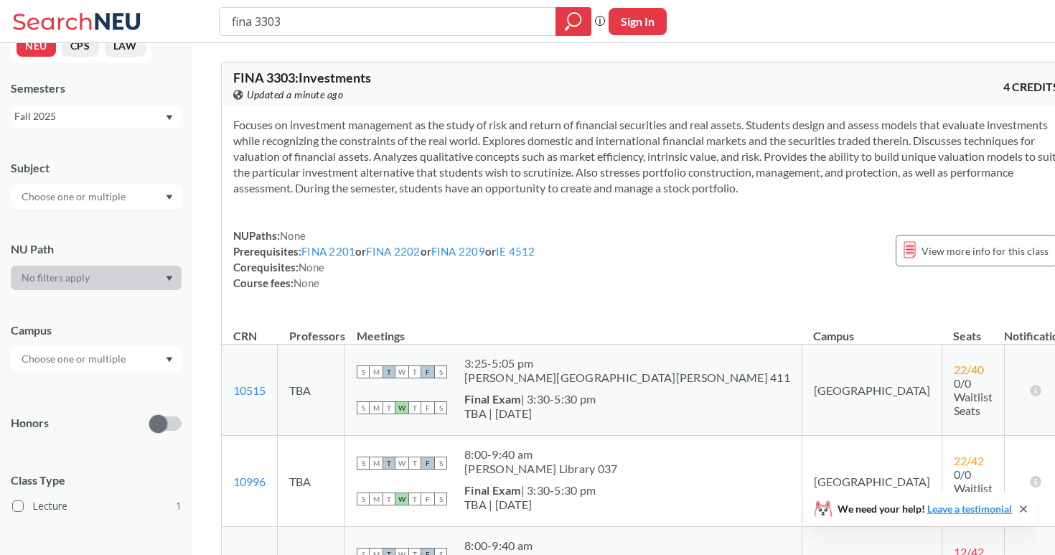
scroll to position [50, 0]
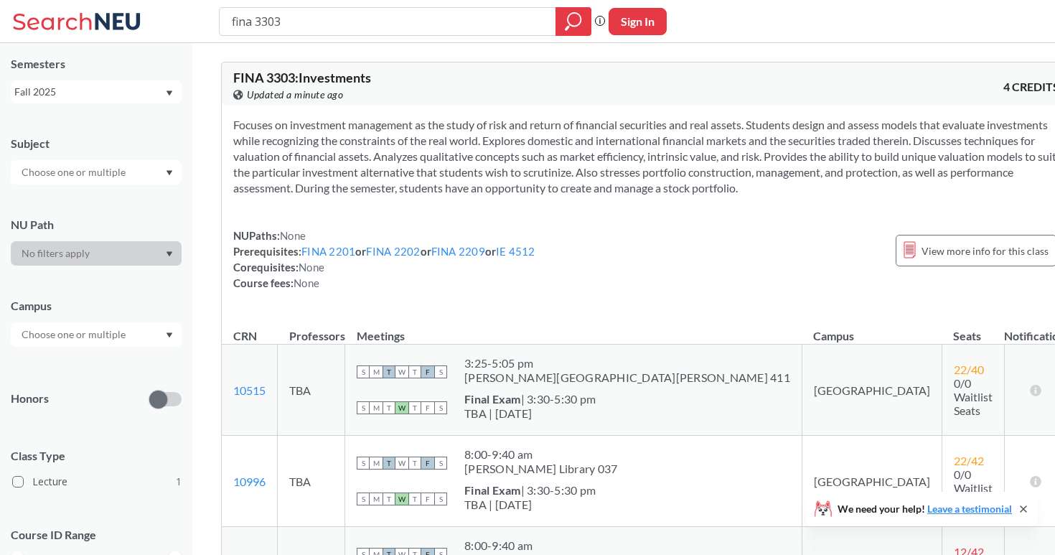
click at [116, 98] on div "Fall 2025" at bounding box center [89, 92] width 150 height 16
click at [113, 162] on div "Summer 2 2025" at bounding box center [100, 163] width 162 height 16
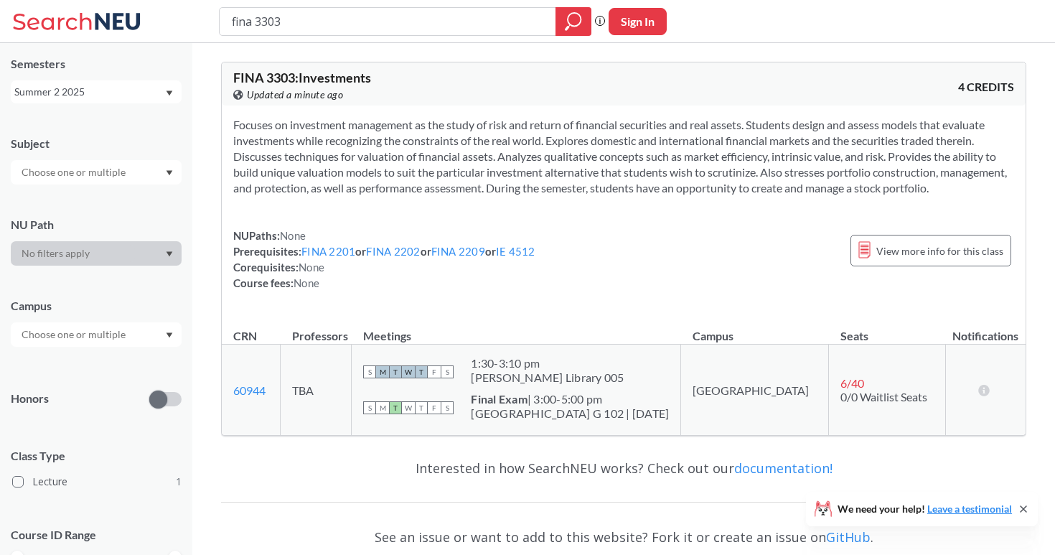
scroll to position [16, 0]
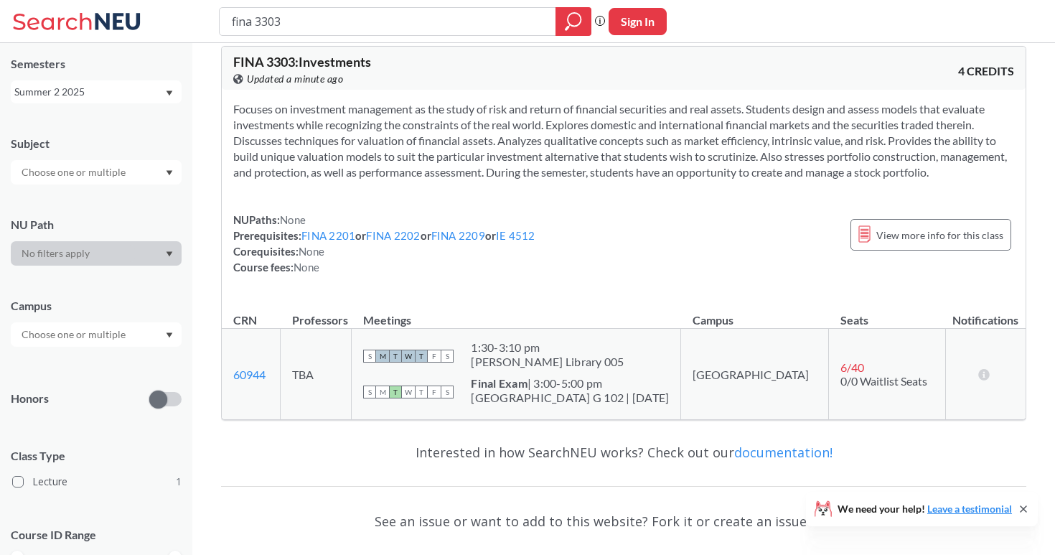
click at [146, 90] on div "Summer 2 2025" at bounding box center [89, 92] width 150 height 16
click at [136, 173] on div "Summer 1 2025" at bounding box center [96, 186] width 171 height 39
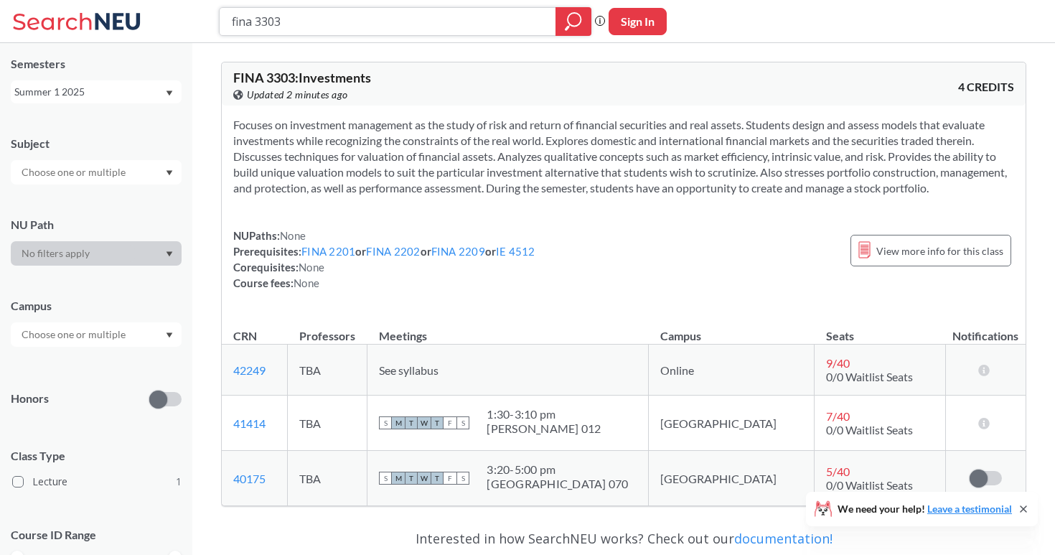
click at [465, 25] on input "fina 3303" at bounding box center [387, 21] width 315 height 24
type input "cs 4520"
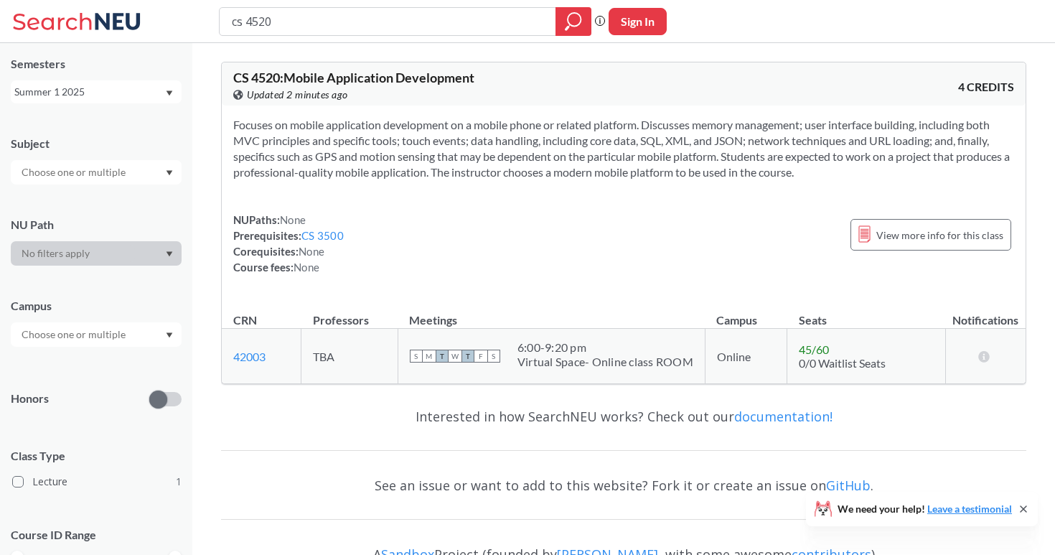
click at [135, 95] on div "Summer 1 2025" at bounding box center [89, 92] width 150 height 16
click at [120, 162] on div "Summer 2 2025" at bounding box center [100, 163] width 162 height 16
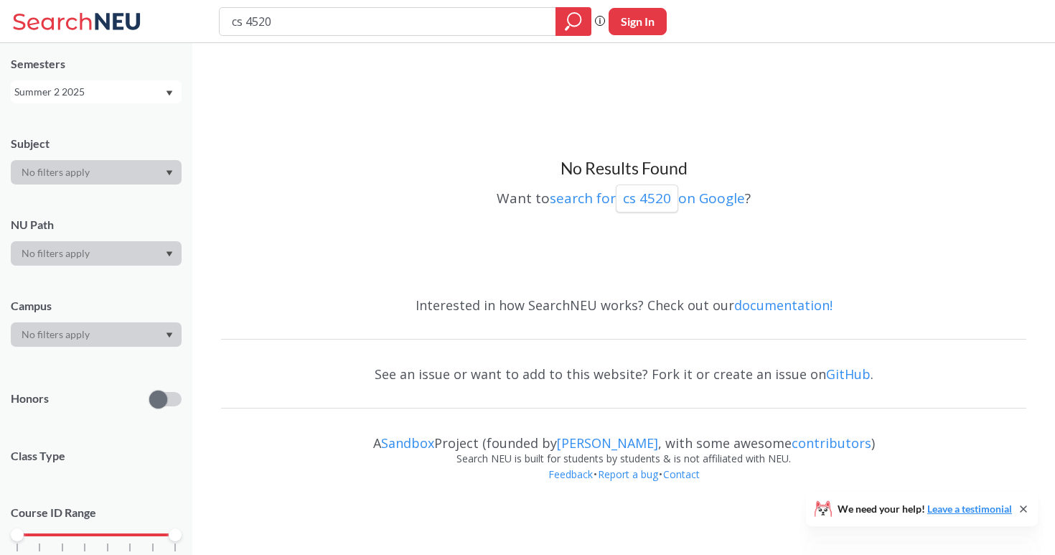
click at [130, 86] on div "Summer 2 2025" at bounding box center [89, 92] width 150 height 16
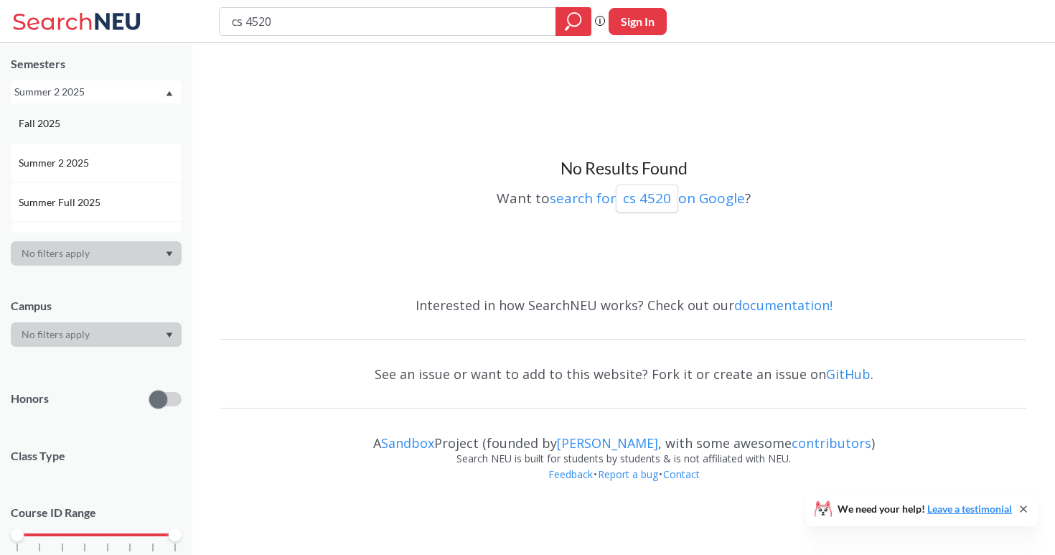
click at [116, 124] on div "Fall 2025" at bounding box center [100, 124] width 162 height 16
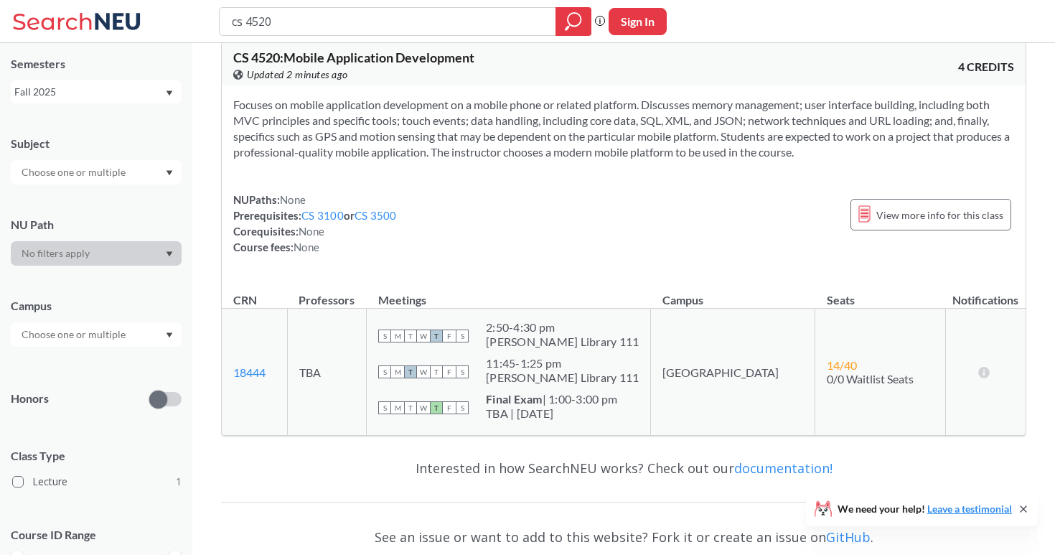
scroll to position [22, 0]
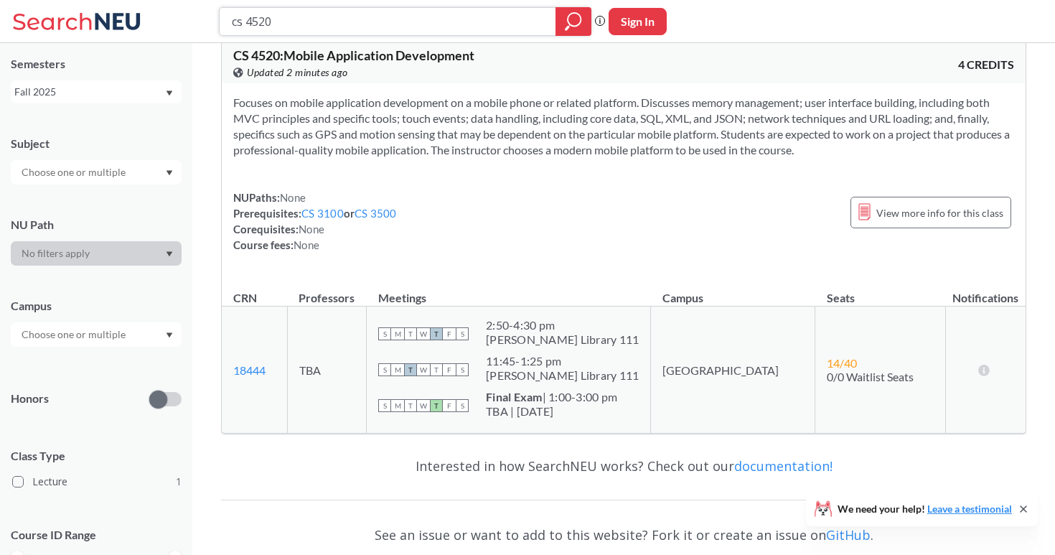
click at [449, 23] on input "cs 4520" at bounding box center [387, 21] width 315 height 24
type input "fina 2730"
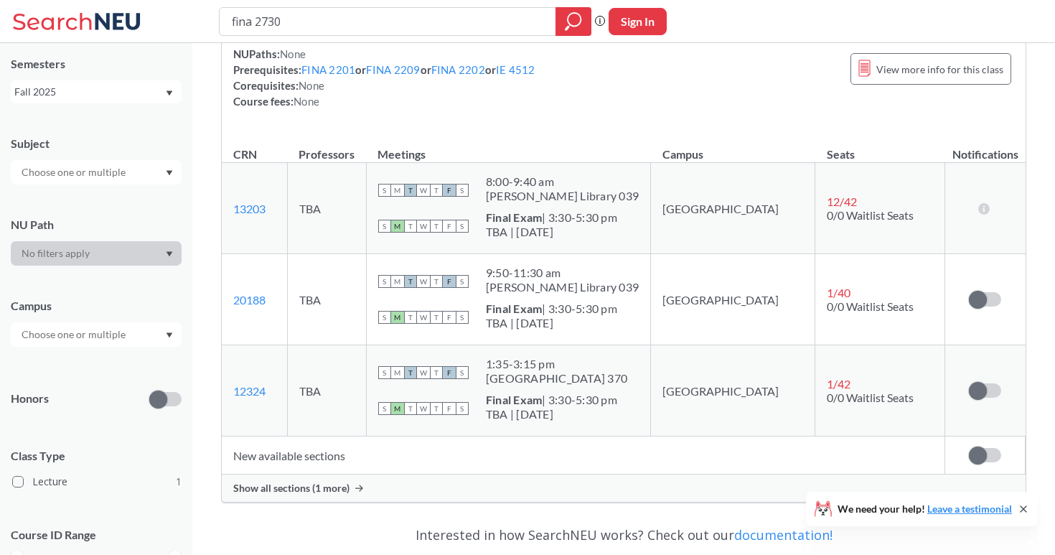
scroll to position [210, 0]
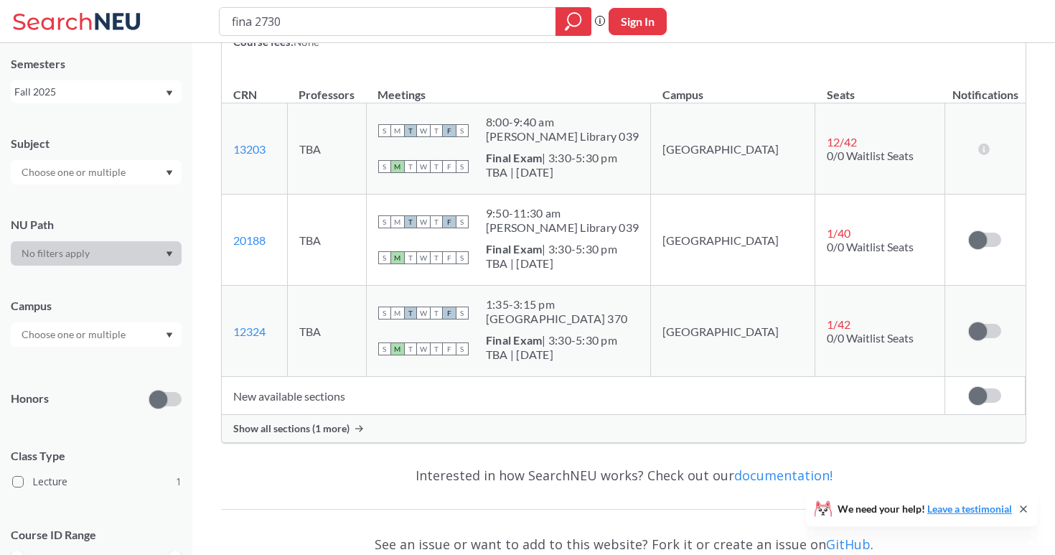
click at [307, 426] on span "Show all sections (1 more)" at bounding box center [291, 428] width 116 height 13
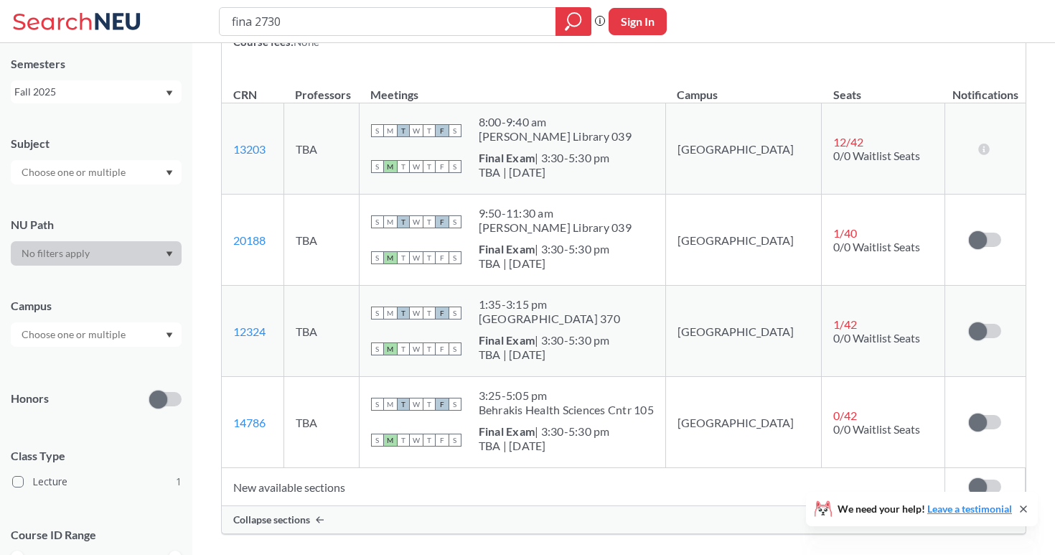
click at [154, 88] on div "Fall 2025" at bounding box center [89, 92] width 150 height 16
click at [140, 155] on div "Summer 2 2025" at bounding box center [100, 163] width 162 height 16
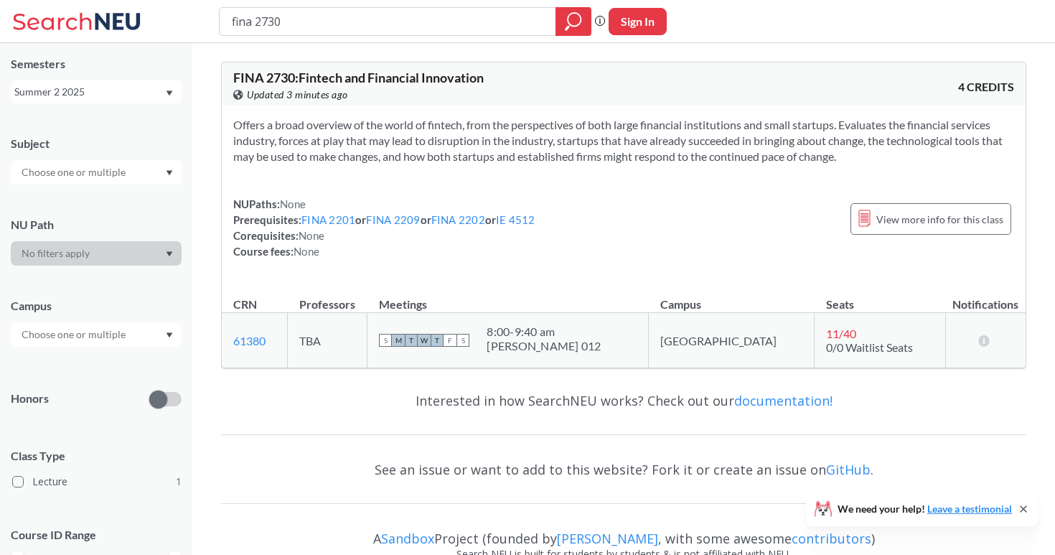
click at [132, 93] on div "Summer 2 2025" at bounding box center [89, 92] width 150 height 16
click at [115, 179] on div "Summer 1 2025" at bounding box center [100, 175] width 162 height 16
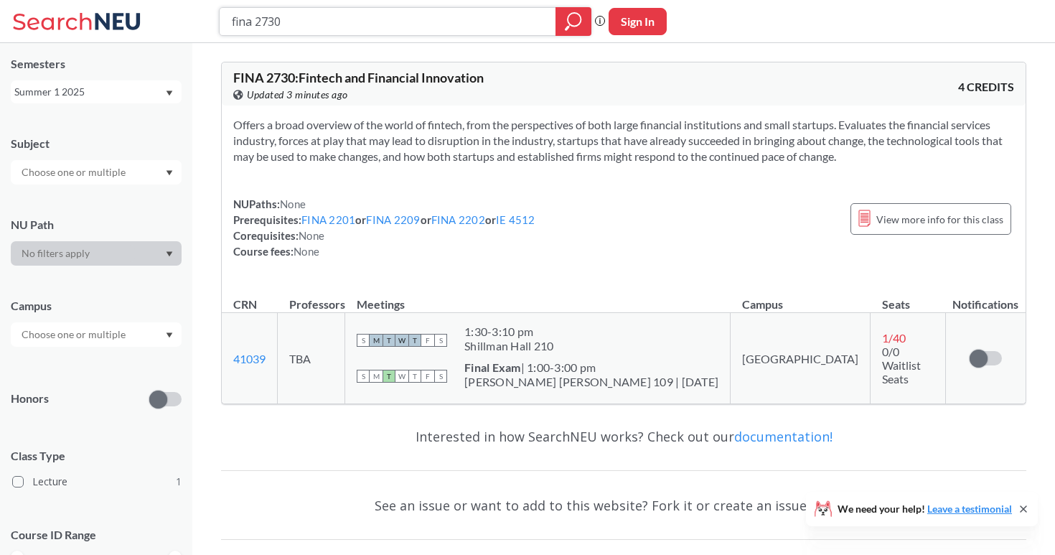
click at [478, 19] on input "fina 2730" at bounding box center [387, 21] width 315 height 24
type input "fina 4340"
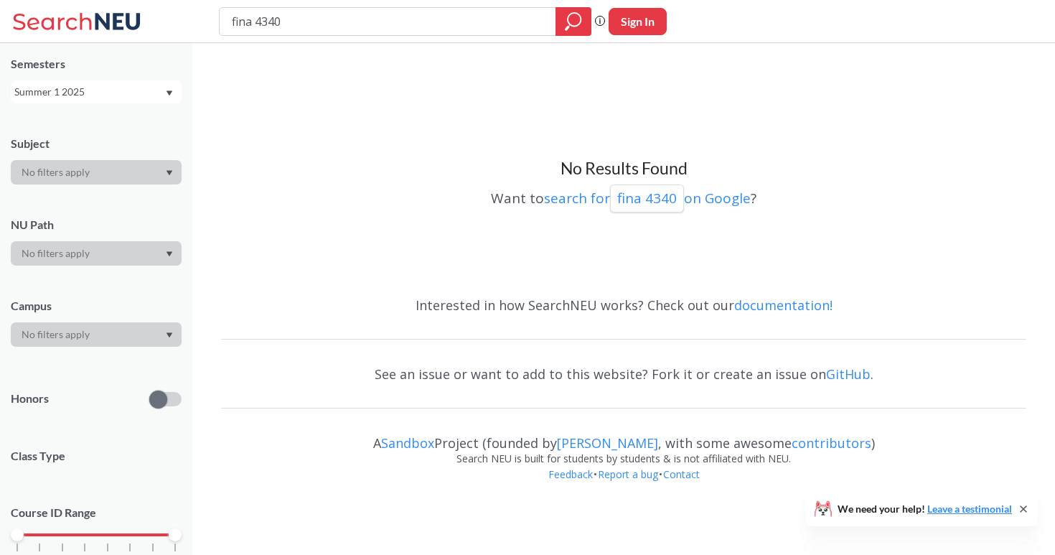
click at [135, 75] on div "Semesters Summer 1 2025" at bounding box center [96, 79] width 171 height 47
click at [131, 86] on div "Summer 1 2025" at bounding box center [89, 92] width 150 height 16
click at [123, 152] on div "Summer 2 2025" at bounding box center [96, 162] width 171 height 39
type input "fina 4350"
click at [144, 85] on div "Summer 2 2025" at bounding box center [89, 92] width 150 height 16
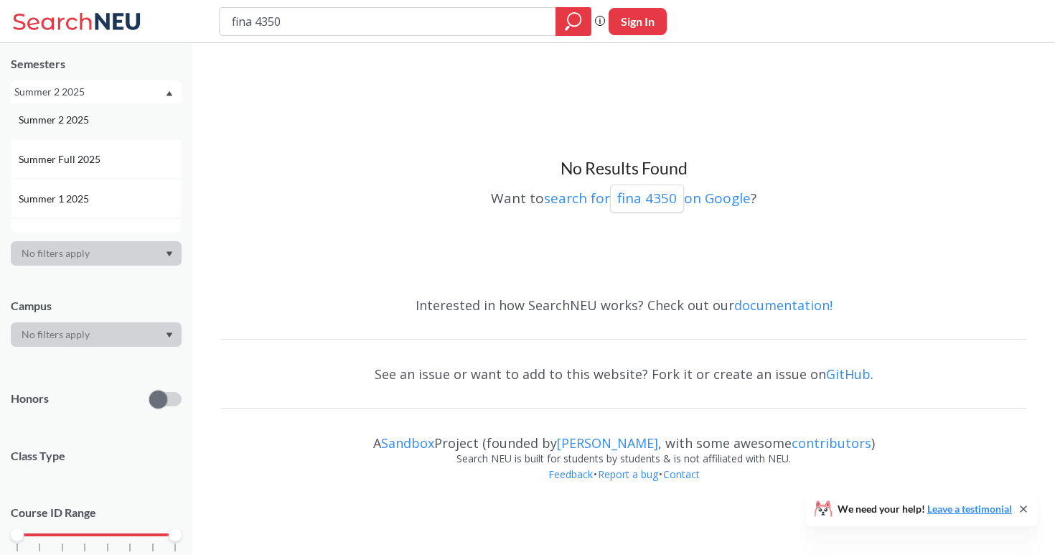
scroll to position [46, 0]
click at [117, 195] on div "Summer 1 2025" at bounding box center [100, 196] width 162 height 16
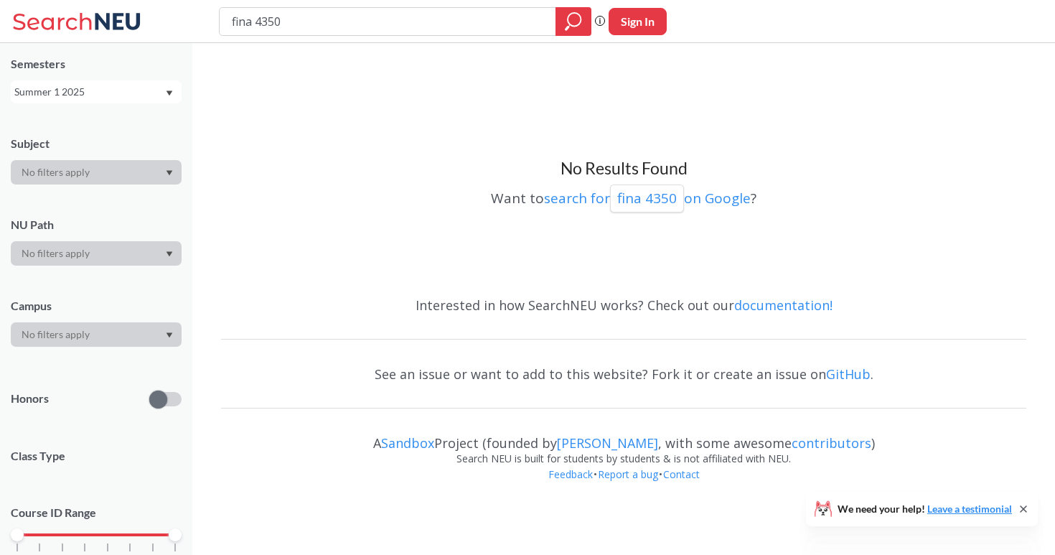
click at [124, 78] on div "Semesters Summer 1 2025" at bounding box center [96, 79] width 171 height 47
click at [124, 99] on div "Summer 1 2025" at bounding box center [89, 92] width 150 height 16
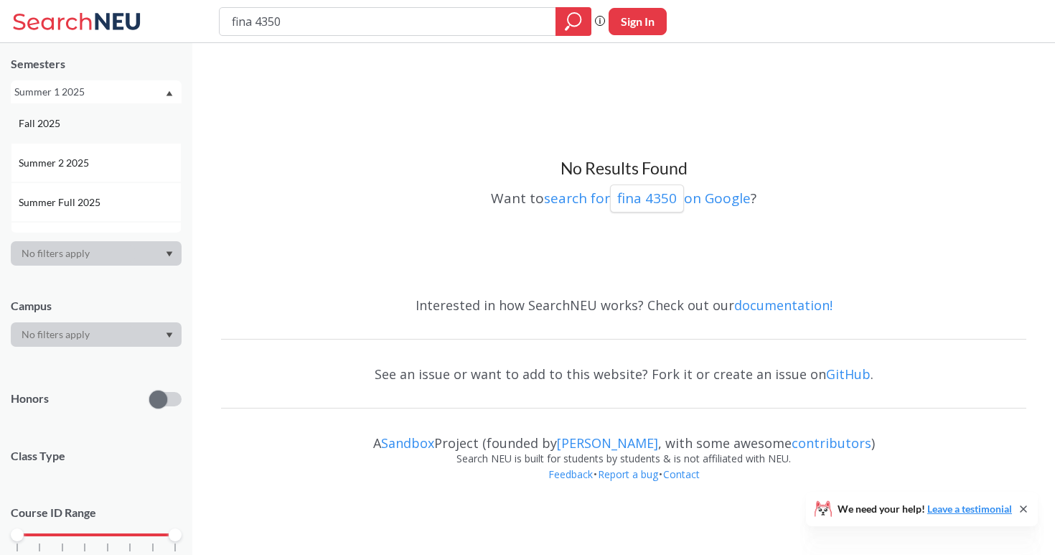
click at [123, 130] on div "Fall 2025" at bounding box center [100, 124] width 162 height 16
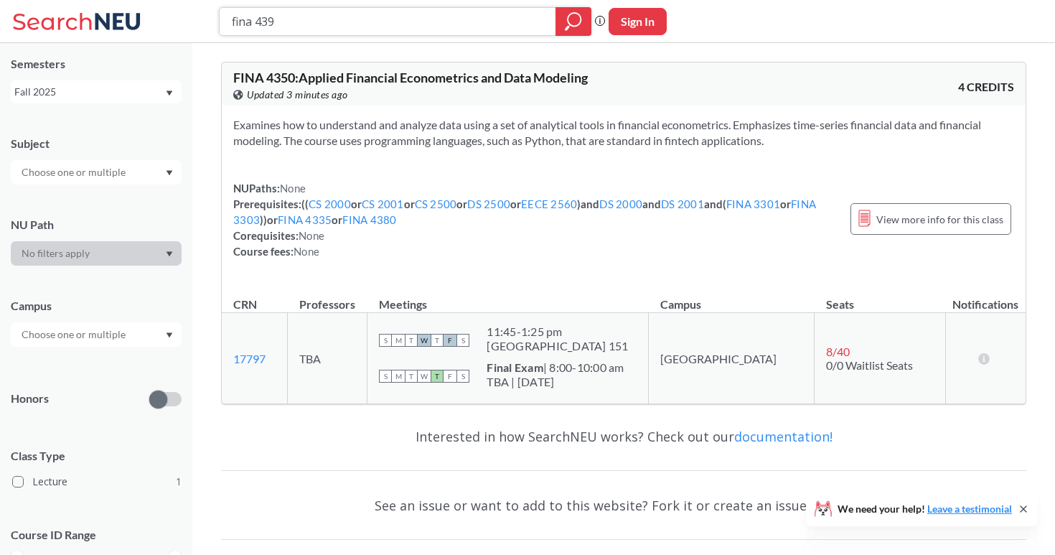
type input "fina 4390"
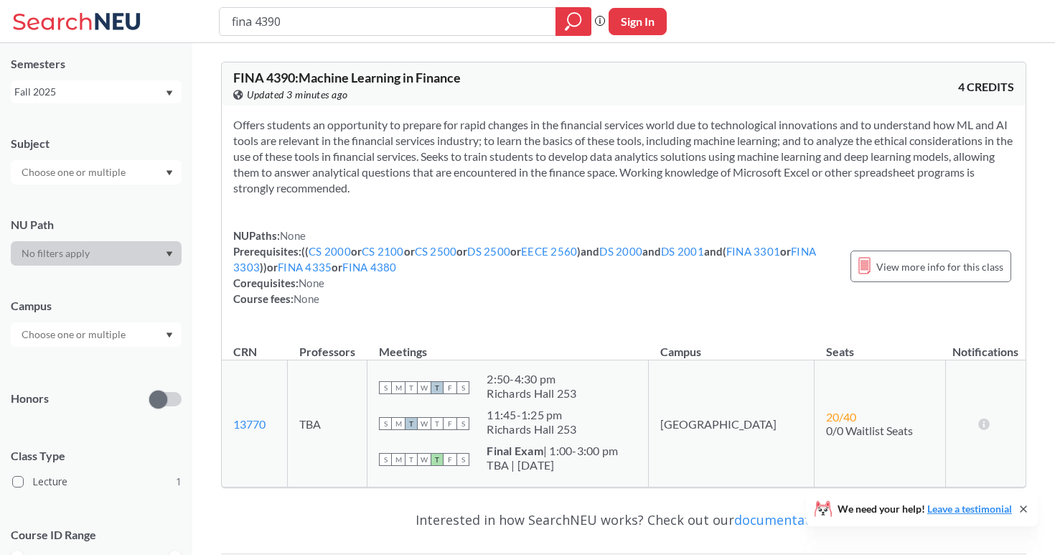
click at [151, 106] on div "NEU CPS LAW Semesters Fall 2025 Subject NU Path Campus Honors Class Type Lectur…" at bounding box center [96, 299] width 192 height 512
click at [130, 103] on div "NEU CPS LAW Semesters Fall 2025 Subject NU Path Campus Honors Class Type Lectur…" at bounding box center [96, 299] width 192 height 512
click at [130, 91] on div "Fall 2025" at bounding box center [89, 92] width 150 height 16
click at [121, 172] on div "Summer 2 2025" at bounding box center [96, 162] width 171 height 39
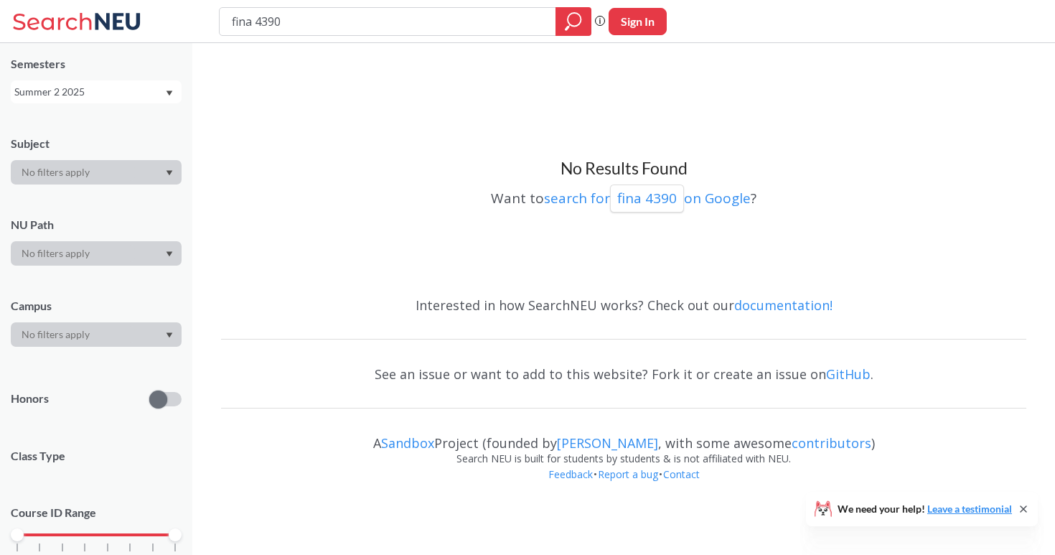
click at [133, 98] on div "Summer 2 2025" at bounding box center [89, 92] width 150 height 16
click at [126, 182] on div "Summer 1 2025" at bounding box center [100, 179] width 162 height 16
type input "fina 4460"
click at [125, 97] on div "Summer 1 2025" at bounding box center [89, 92] width 150 height 16
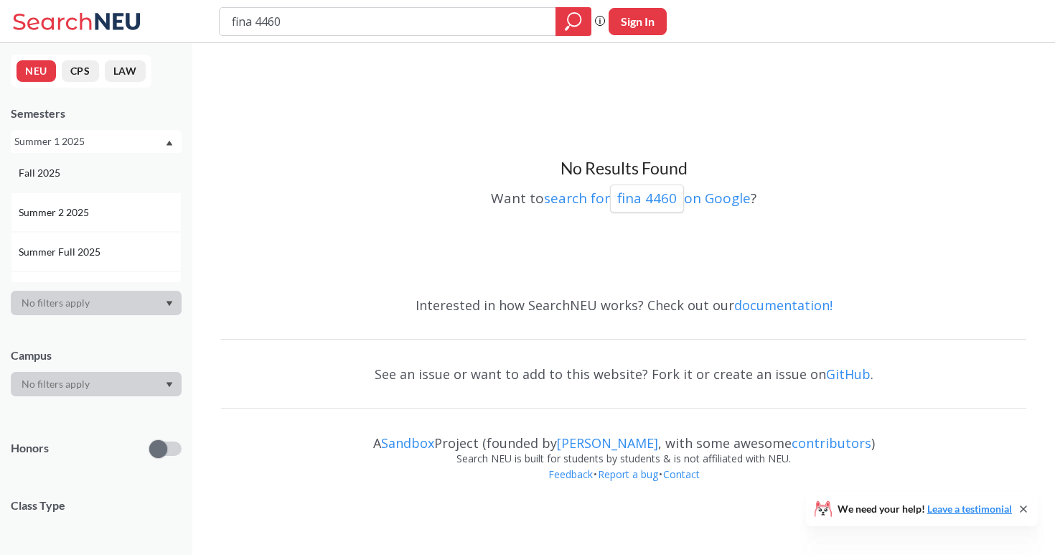
click at [80, 159] on div "Fall 2025" at bounding box center [96, 172] width 171 height 39
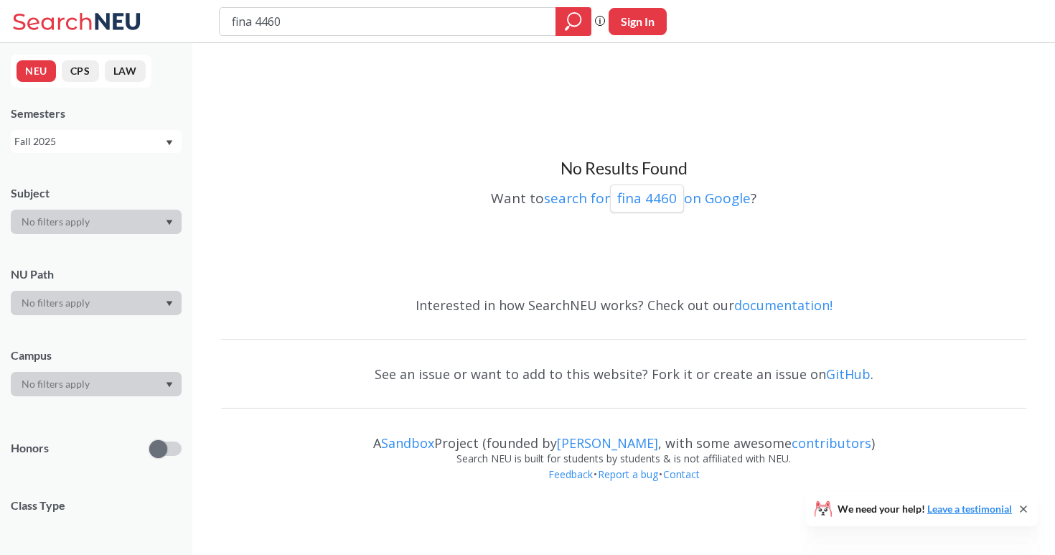
click at [90, 150] on div "Fall 2025" at bounding box center [96, 141] width 171 height 23
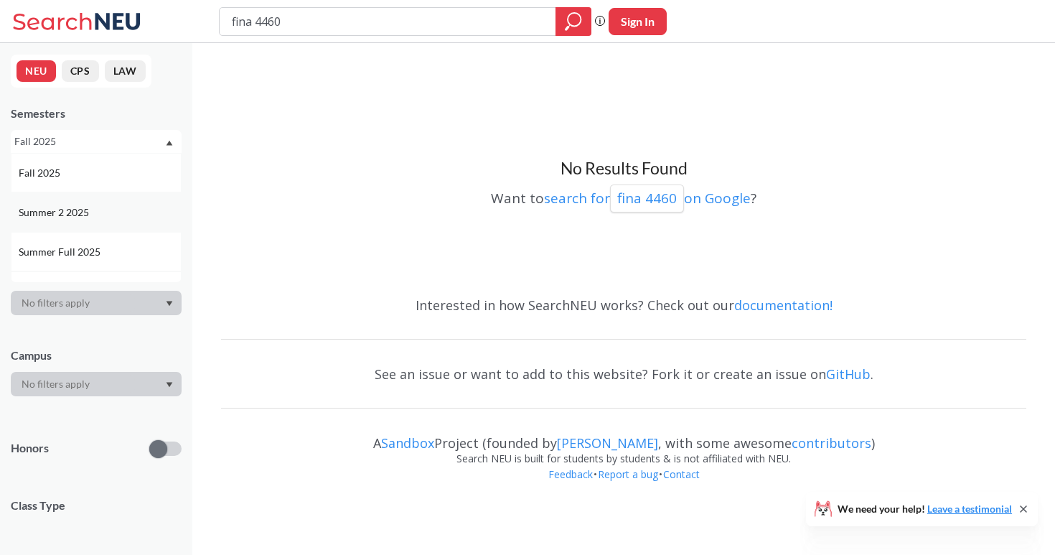
click at [85, 215] on span "Summer 2 2025" at bounding box center [55, 213] width 73 height 16
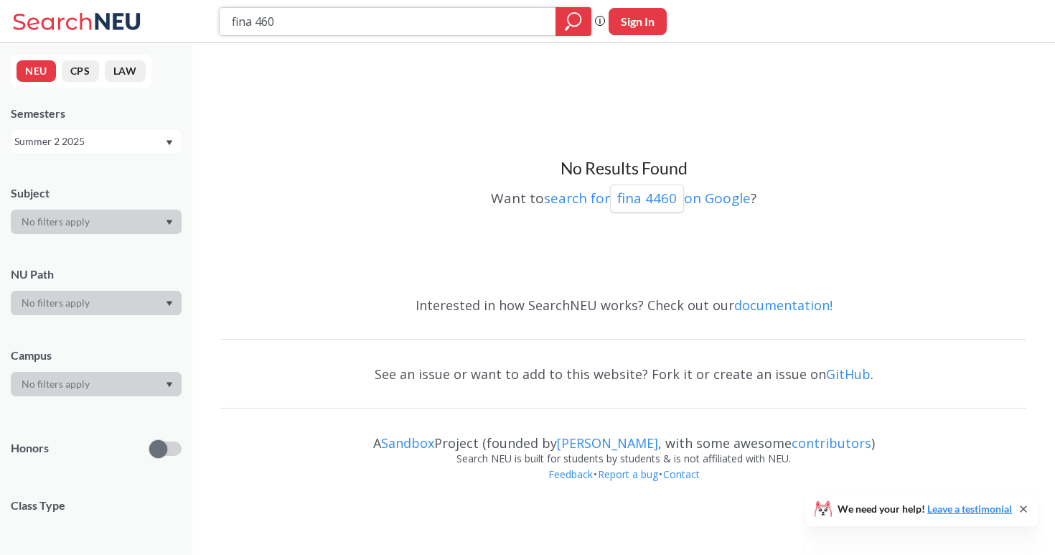
type input "fina 4605"
click at [163, 144] on div "Summer 2 2025" at bounding box center [89, 142] width 150 height 16
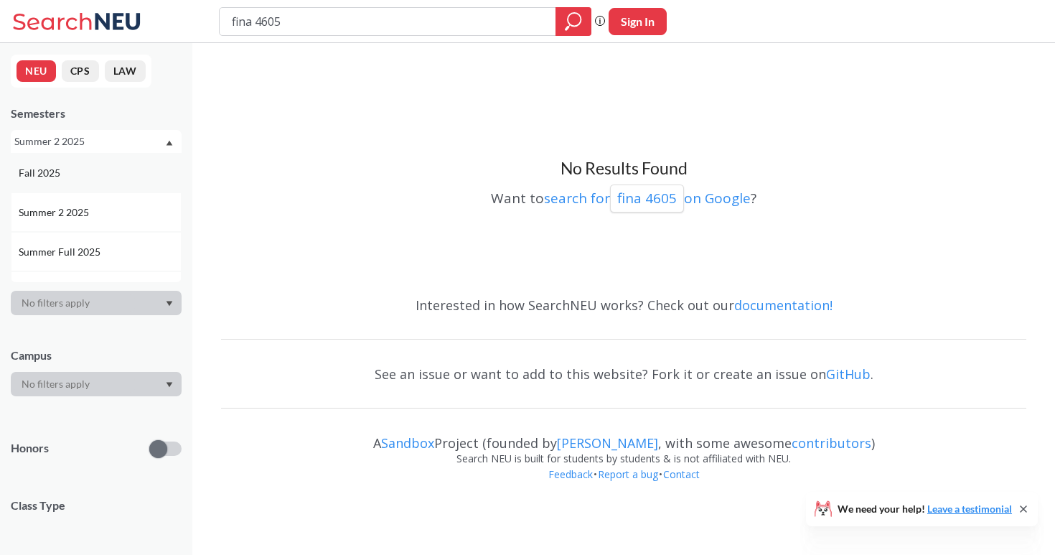
click at [133, 161] on div "Fall 2025" at bounding box center [96, 172] width 171 height 39
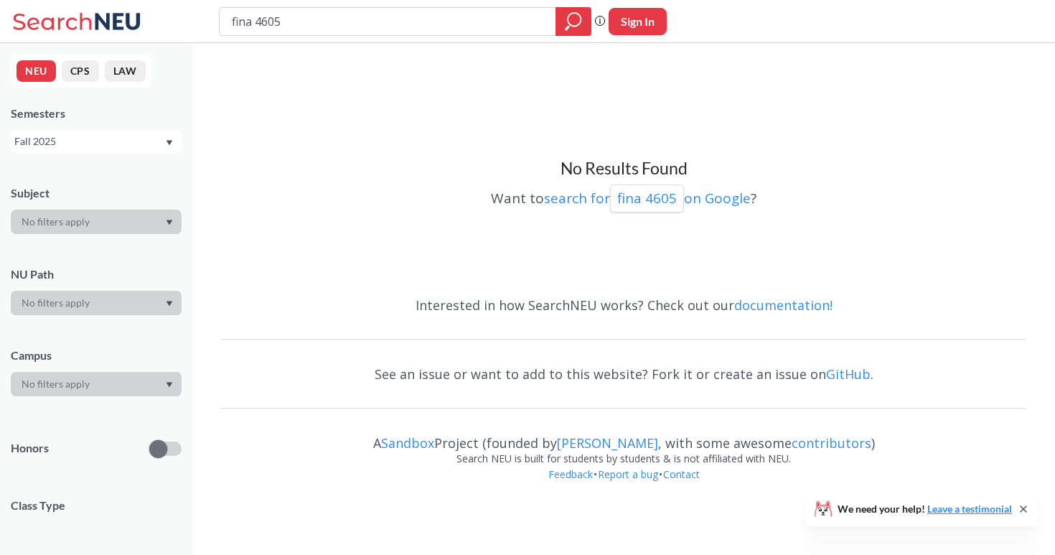
click at [136, 139] on div "Fall 2025" at bounding box center [89, 142] width 150 height 16
